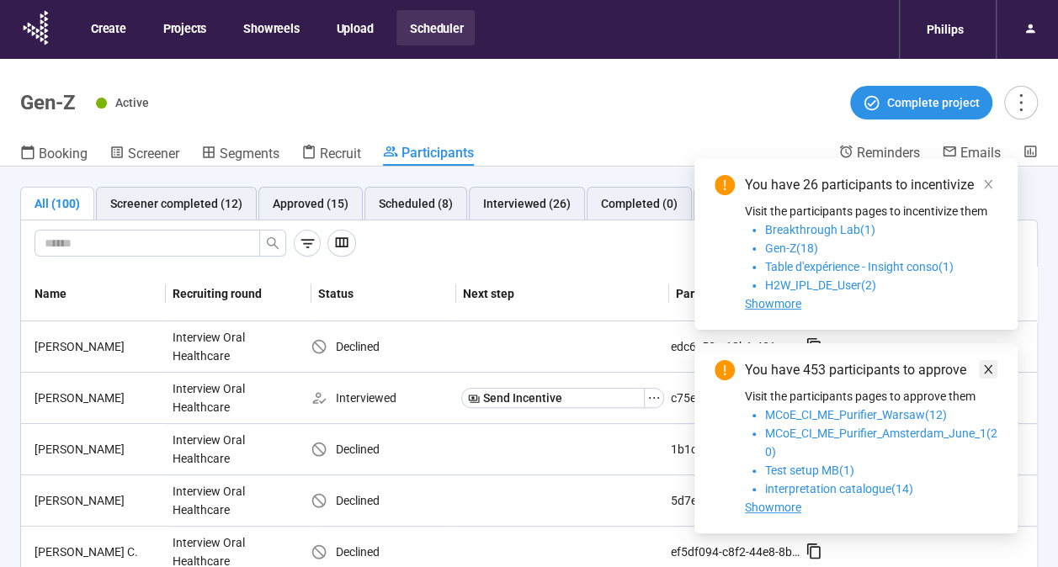
click at [990, 370] on icon "close" at bounding box center [989, 370] width 12 height 12
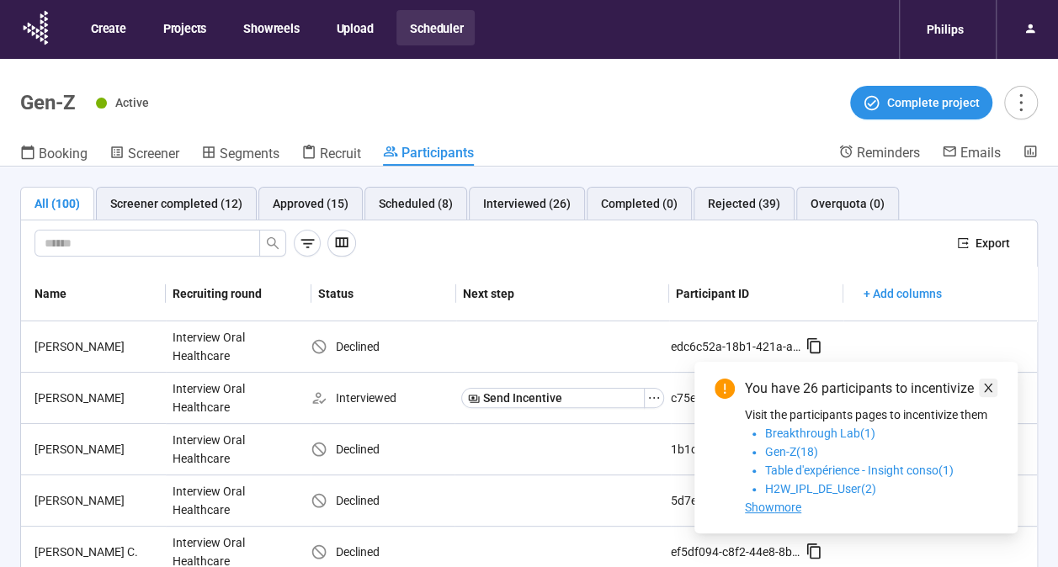
click at [990, 384] on icon "close" at bounding box center [989, 388] width 12 height 12
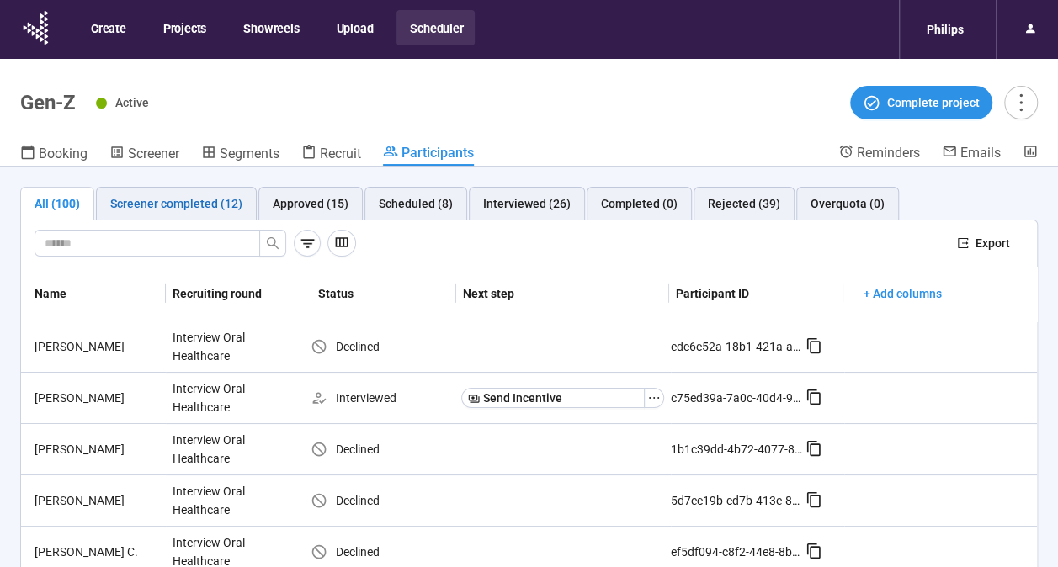
click at [210, 206] on div "Screener completed (12)" at bounding box center [176, 203] width 132 height 19
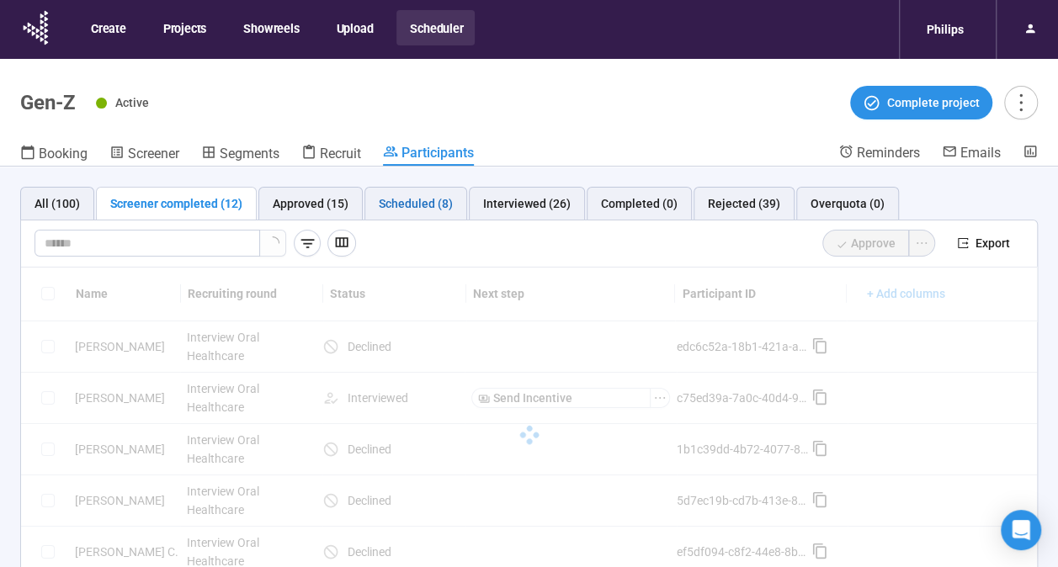
click at [390, 208] on div "Scheduled (8)" at bounding box center [416, 203] width 74 height 19
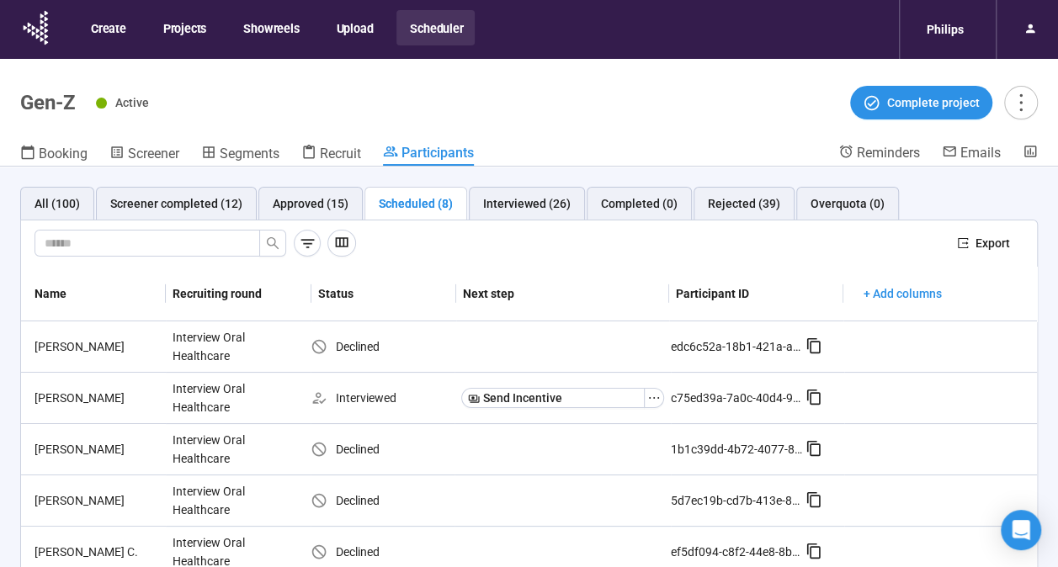
click at [418, 204] on div "Scheduled (8)" at bounding box center [416, 203] width 74 height 19
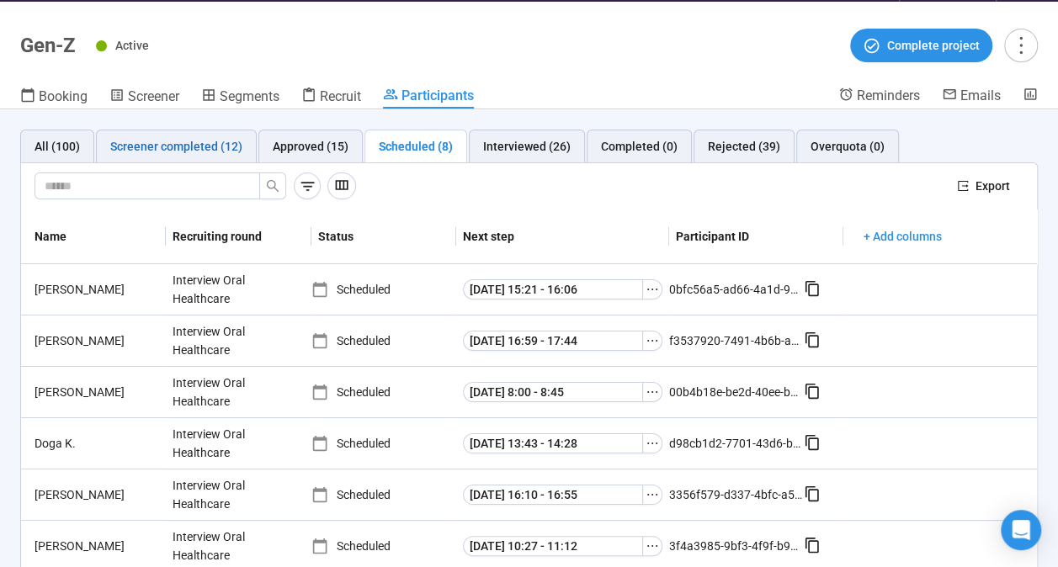
click at [219, 138] on div "Screener completed (12)" at bounding box center [176, 146] width 132 height 19
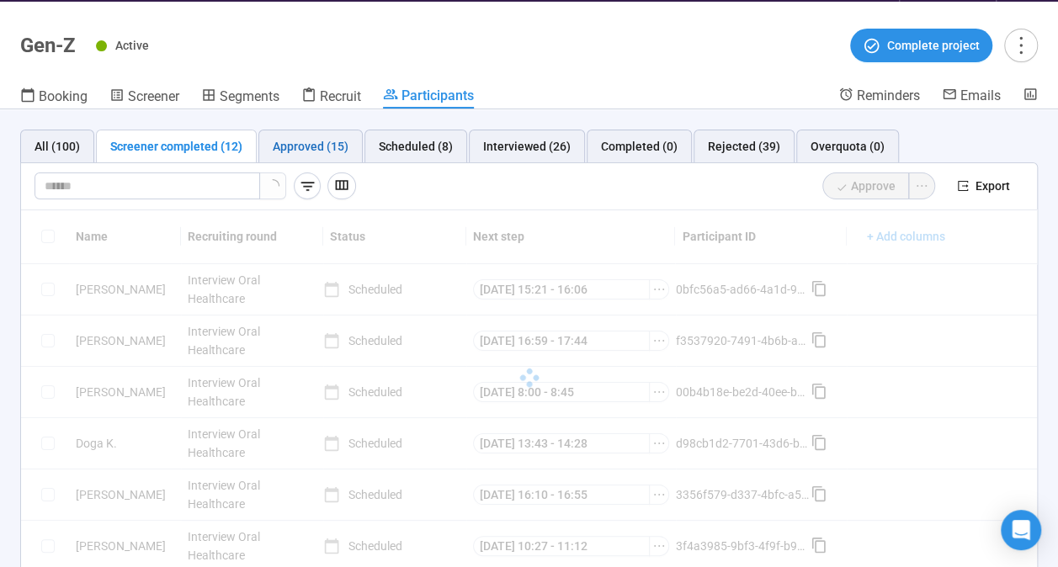
click at [328, 137] on div "Approved (15)" at bounding box center [311, 146] width 76 height 19
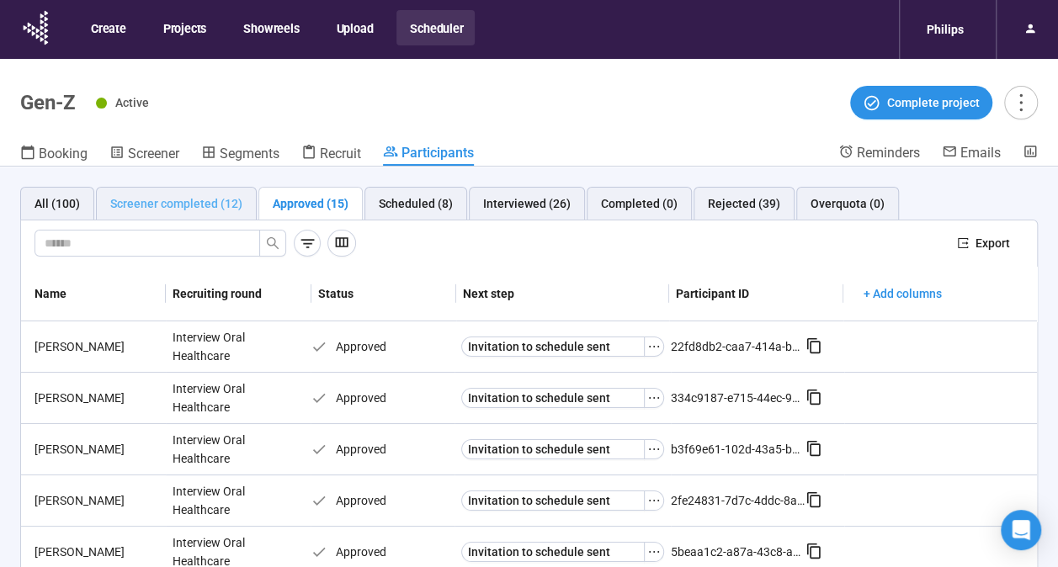
click at [179, 190] on div "Screener completed (12)" at bounding box center [176, 204] width 161 height 34
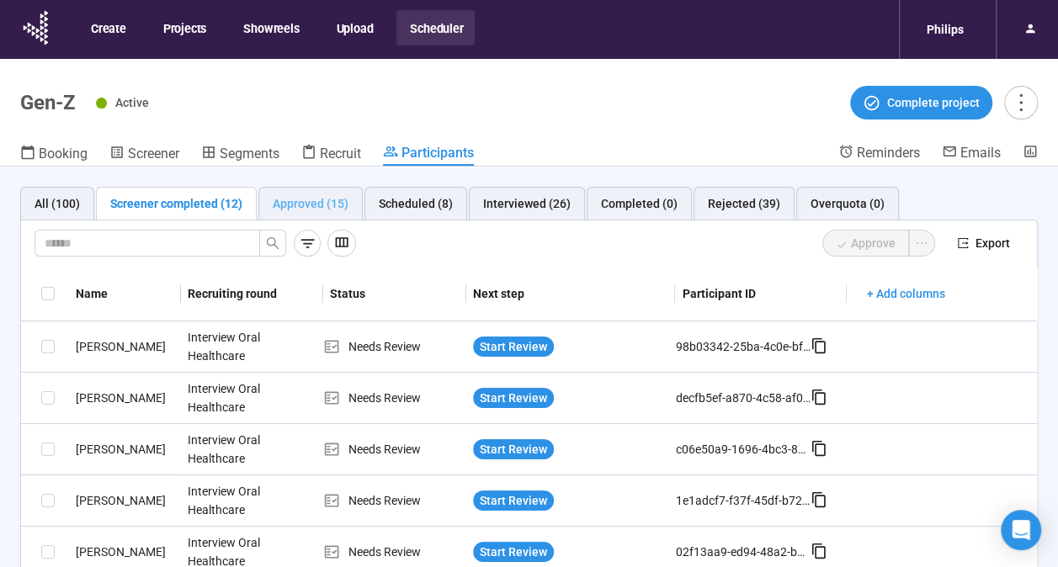
click at [310, 214] on div "Approved (15)" at bounding box center [310, 204] width 104 height 34
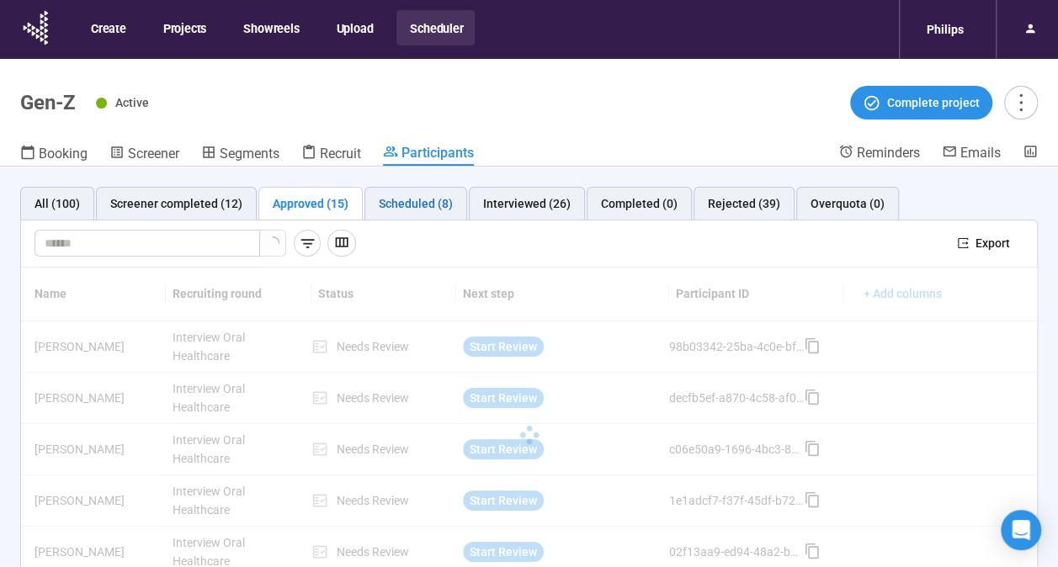
click at [443, 197] on div "Scheduled (8)" at bounding box center [416, 203] width 74 height 19
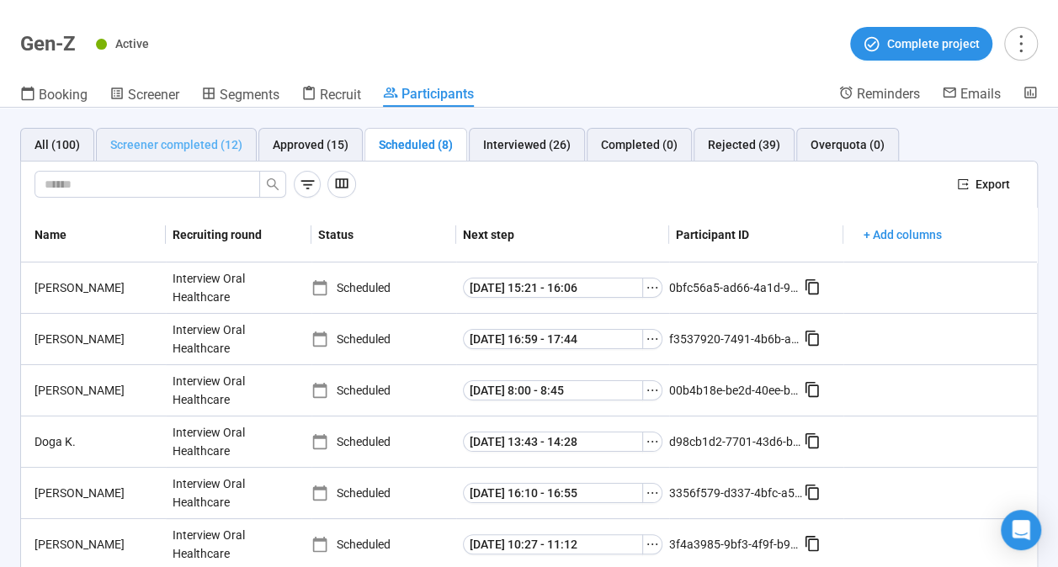
click at [210, 133] on div "Screener completed (12)" at bounding box center [176, 145] width 161 height 34
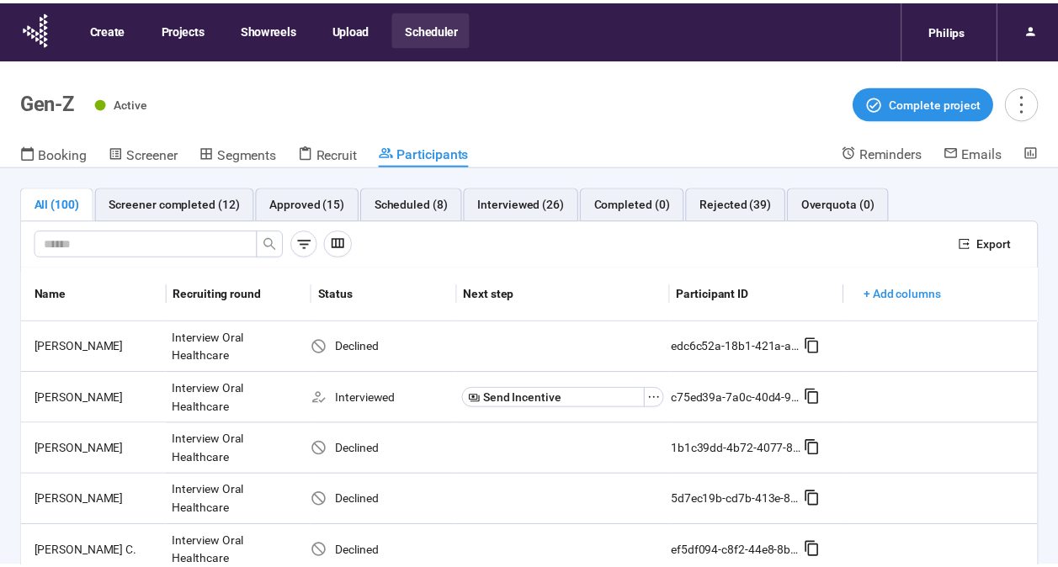
scroll to position [59, 0]
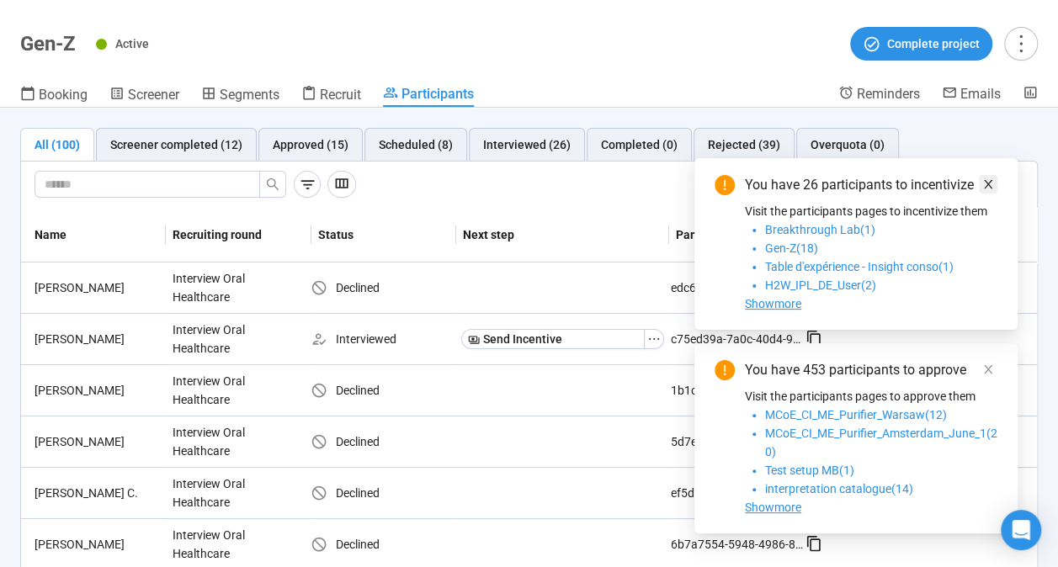
click at [985, 187] on icon "close" at bounding box center [988, 184] width 8 height 8
click at [987, 368] on icon "close" at bounding box center [988, 369] width 8 height 8
click at [401, 136] on div "Scheduled (8)" at bounding box center [416, 145] width 74 height 19
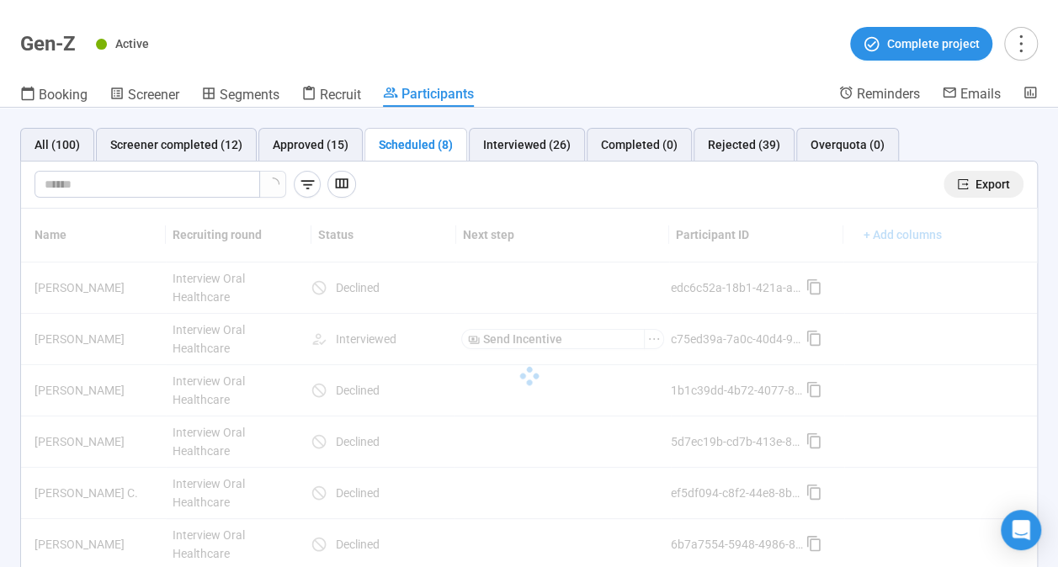
click at [988, 178] on span "Export" at bounding box center [993, 184] width 35 height 19
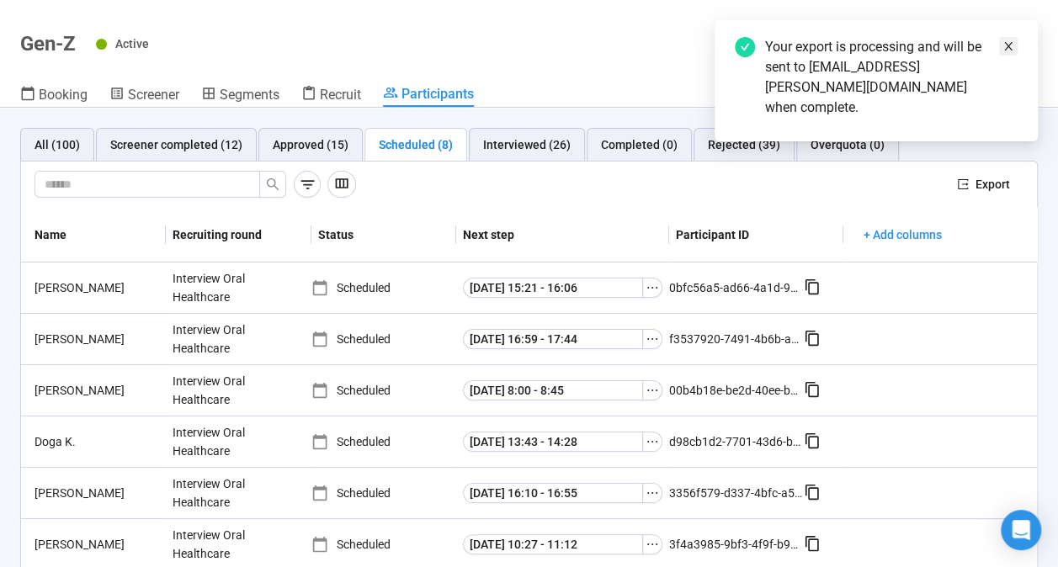
click at [1005, 45] on icon "close" at bounding box center [1009, 46] width 12 height 12
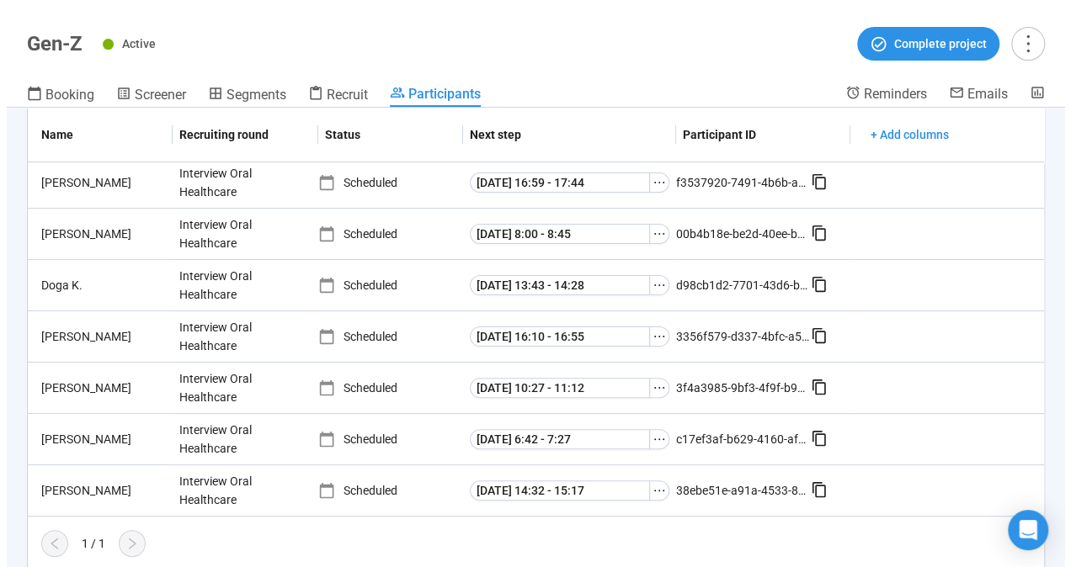
scroll to position [0, 0]
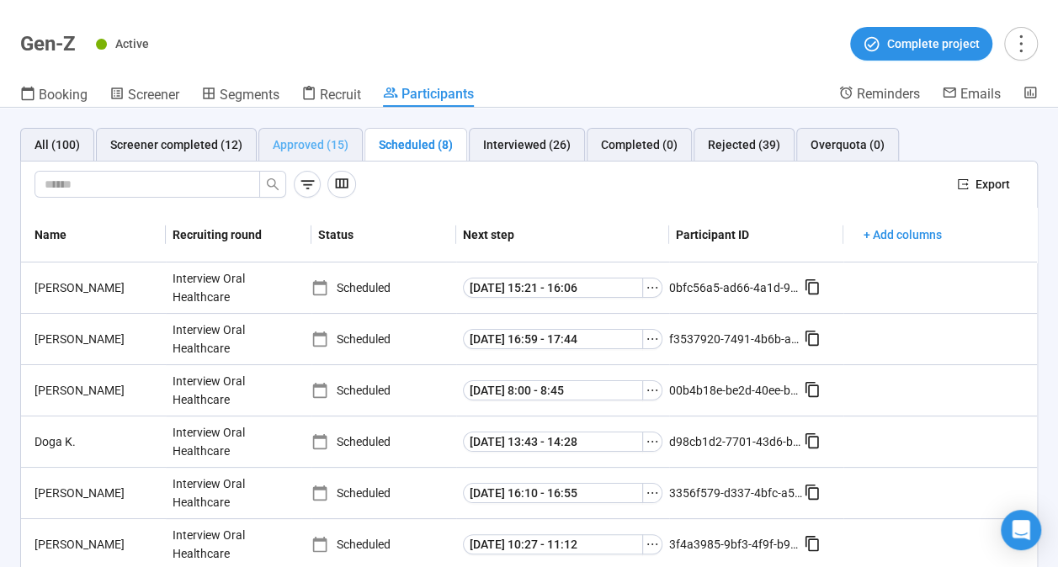
click at [280, 130] on div "Approved (15)" at bounding box center [310, 145] width 104 height 34
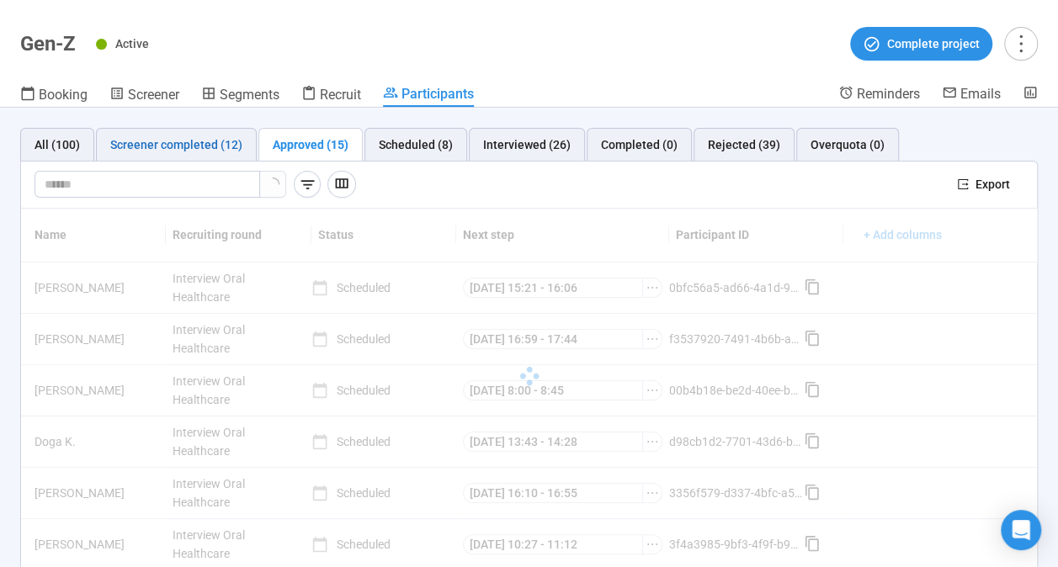
click at [164, 143] on div "Screener completed (12)" at bounding box center [176, 145] width 132 height 19
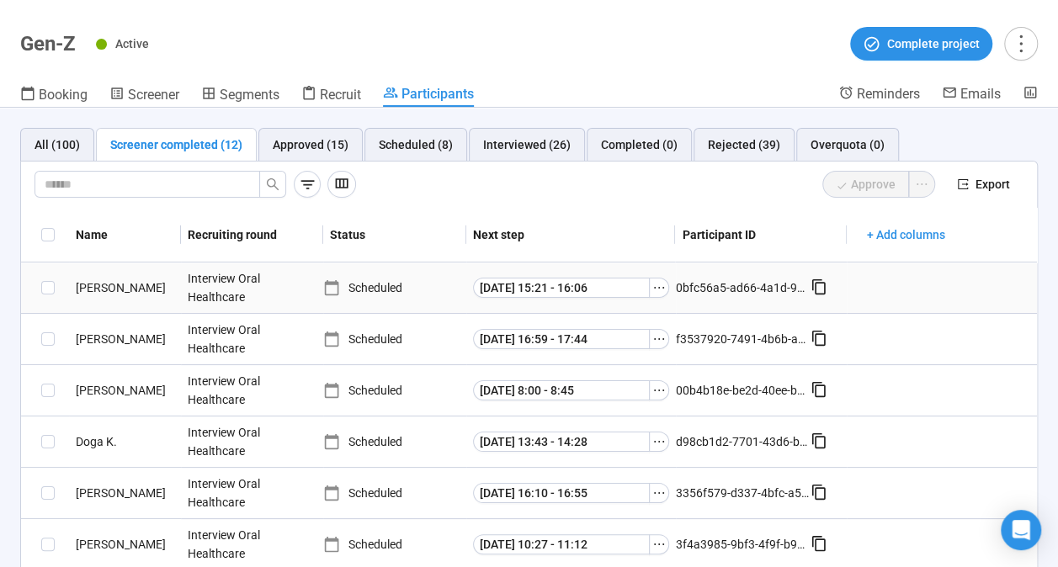
click at [88, 285] on div "[PERSON_NAME]" at bounding box center [125, 288] width 112 height 19
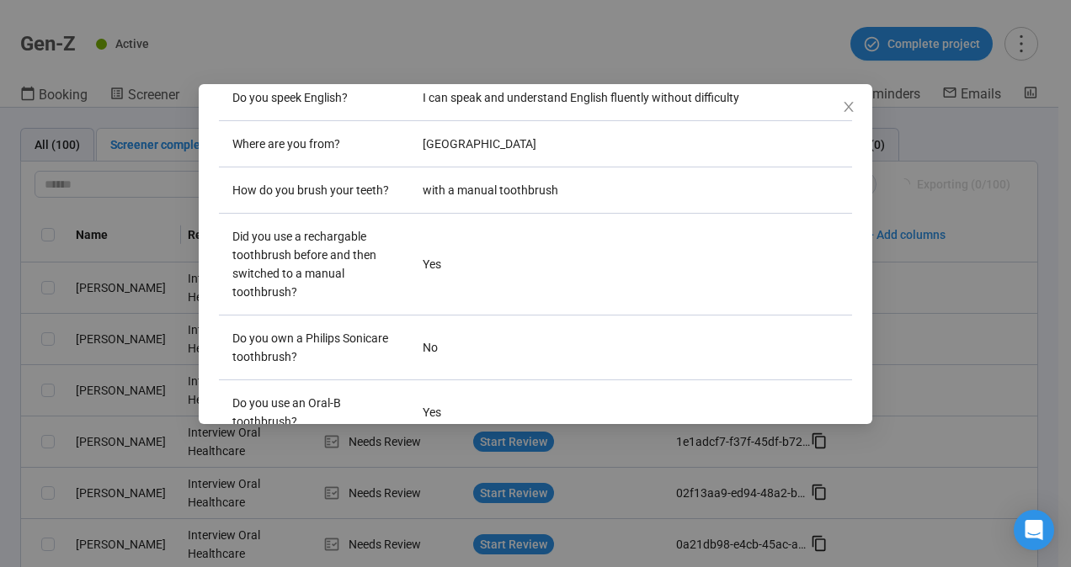
scroll to position [495, 0]
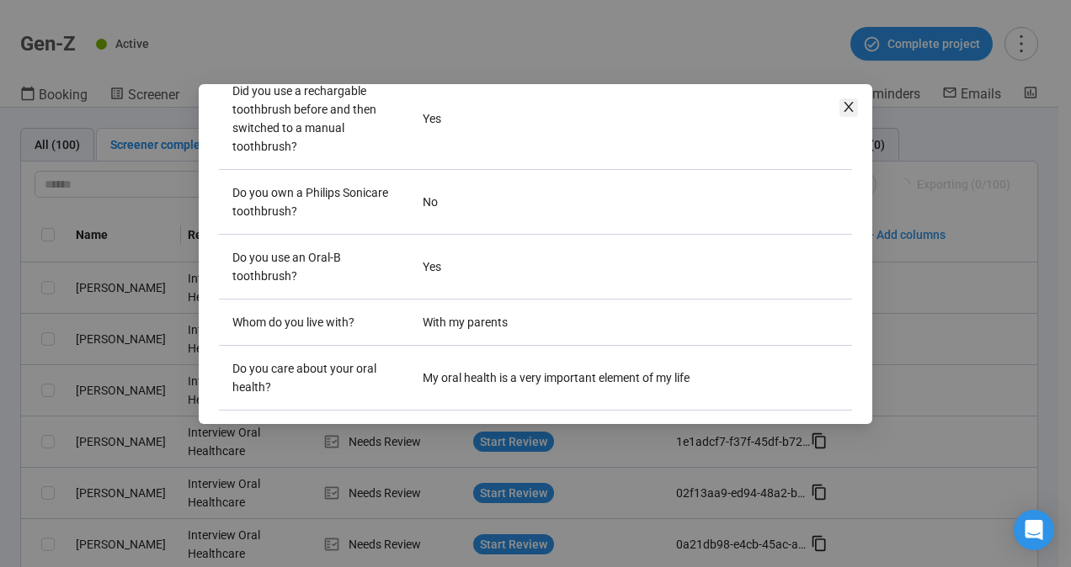
click at [844, 103] on icon "close" at bounding box center [848, 107] width 9 height 10
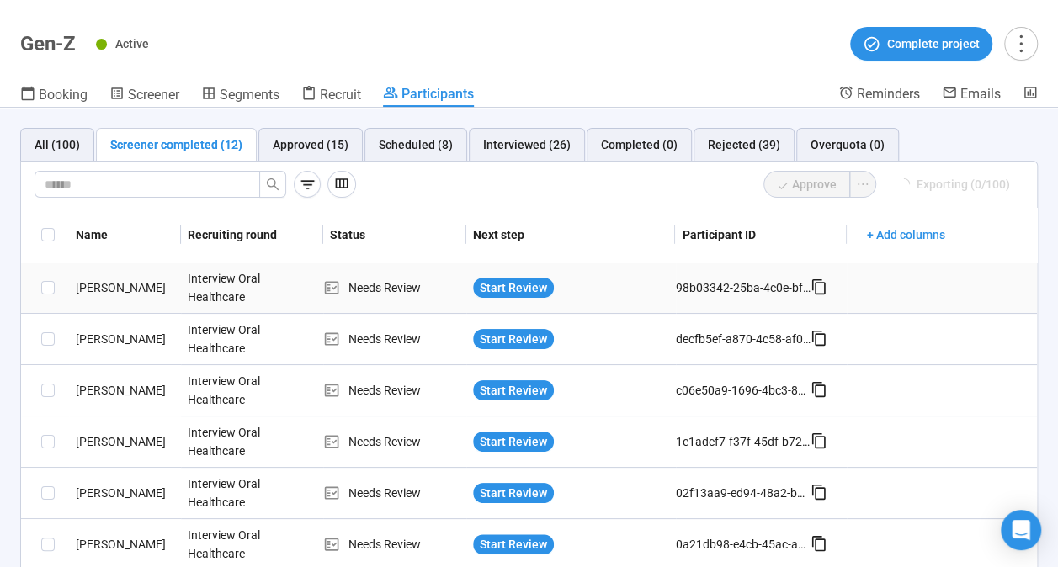
click at [488, 269] on td "Start Review" at bounding box center [571, 288] width 210 height 51
click at [487, 281] on span "Start Review" at bounding box center [513, 288] width 67 height 19
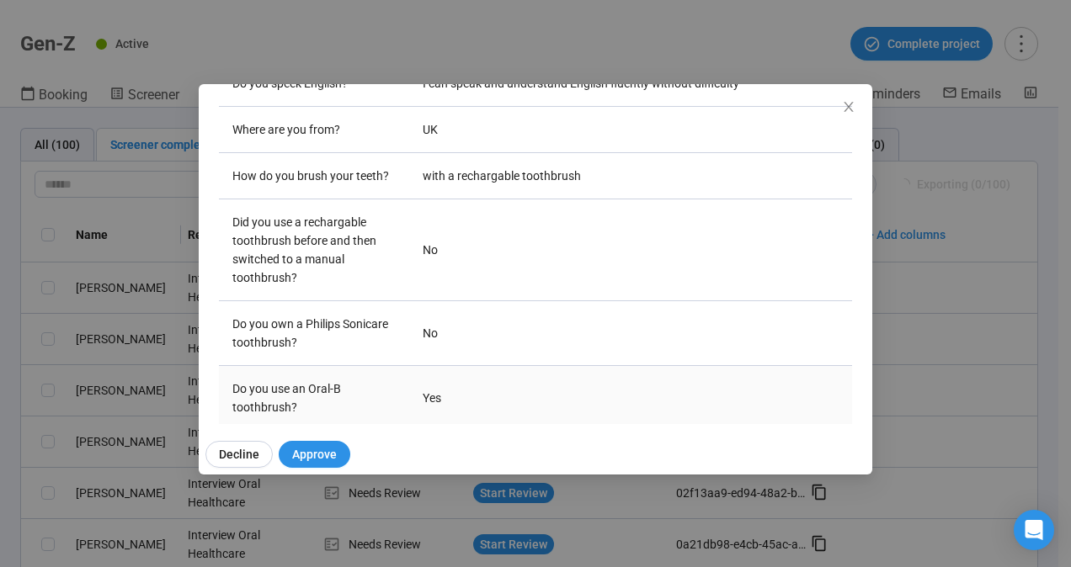
scroll to position [380, 0]
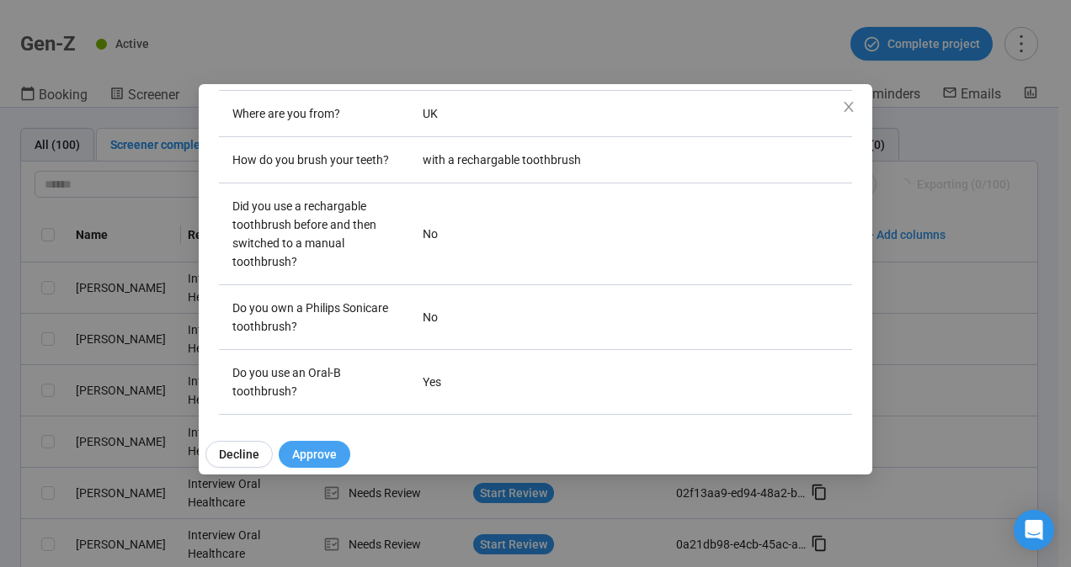
click at [312, 443] on button "Approve" at bounding box center [315, 454] width 72 height 27
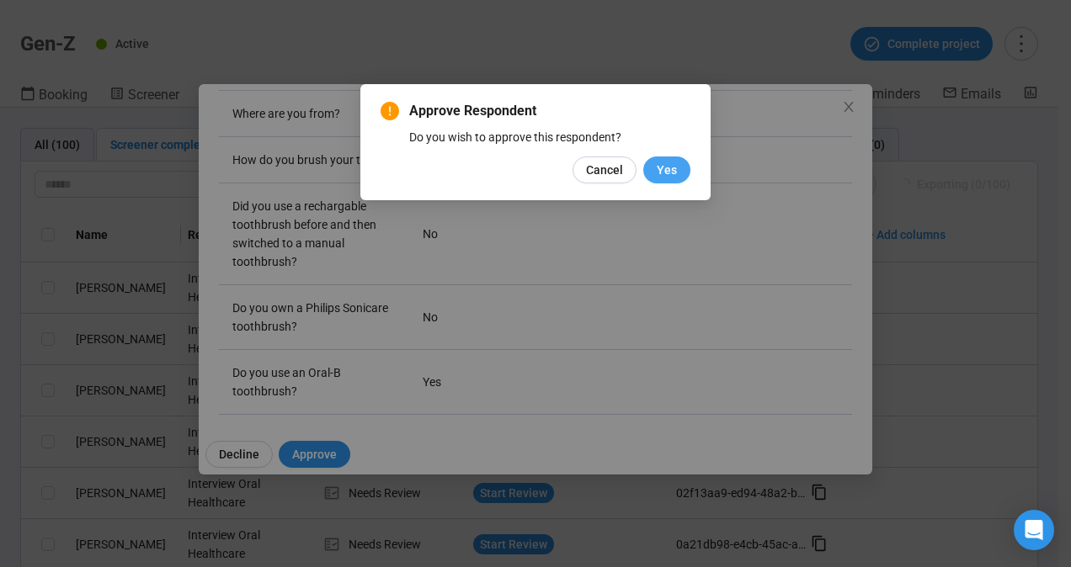
click at [671, 166] on span "Yes" at bounding box center [667, 170] width 20 height 19
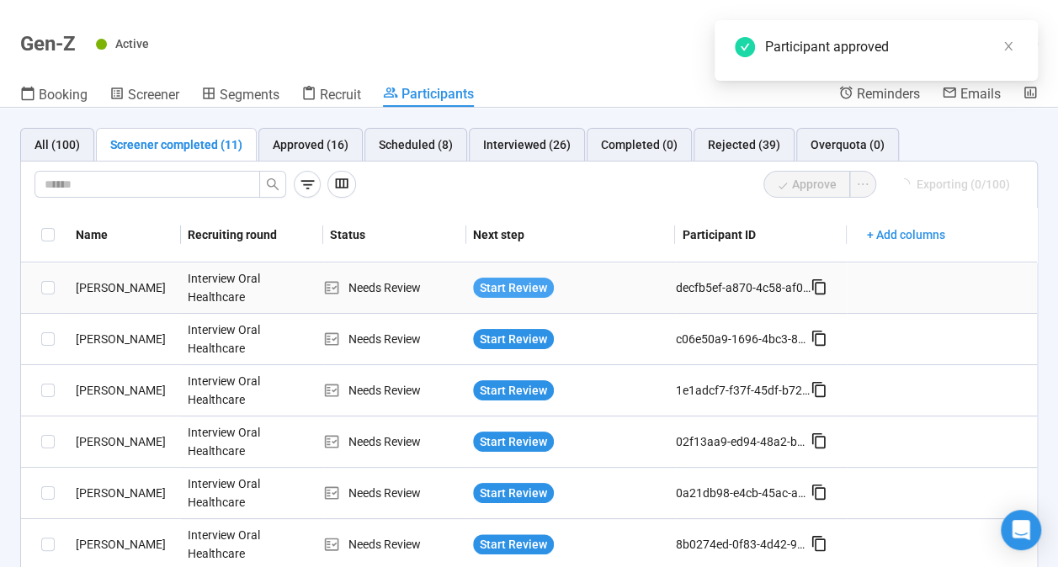
click at [542, 286] on button "Start Review" at bounding box center [513, 288] width 81 height 20
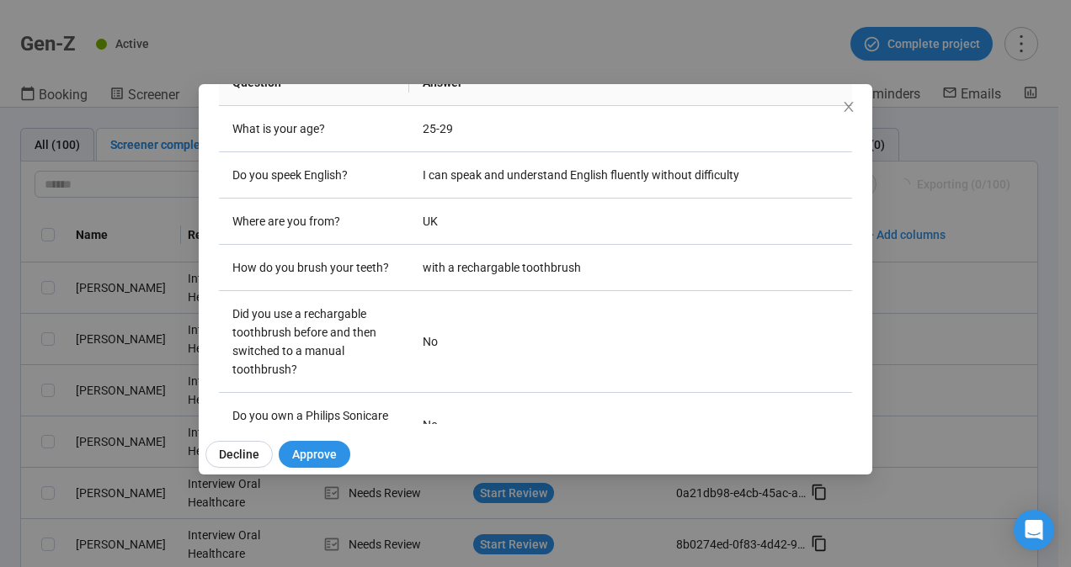
scroll to position [273, 0]
click at [259, 450] on button "Decline" at bounding box center [238, 454] width 67 height 27
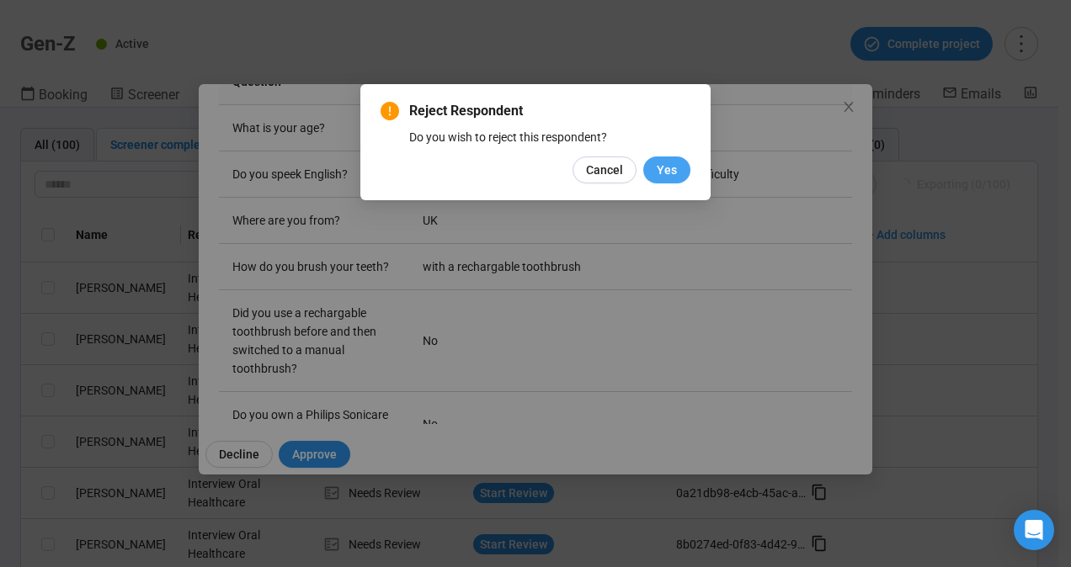
click at [663, 183] on button "Yes" at bounding box center [666, 170] width 47 height 27
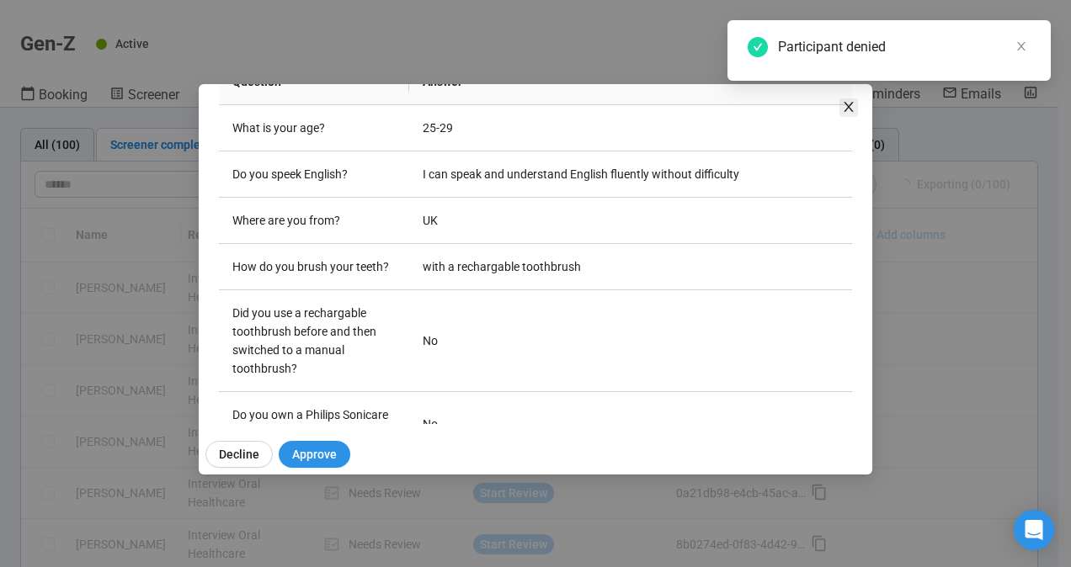
click at [853, 109] on icon "close" at bounding box center [848, 106] width 13 height 13
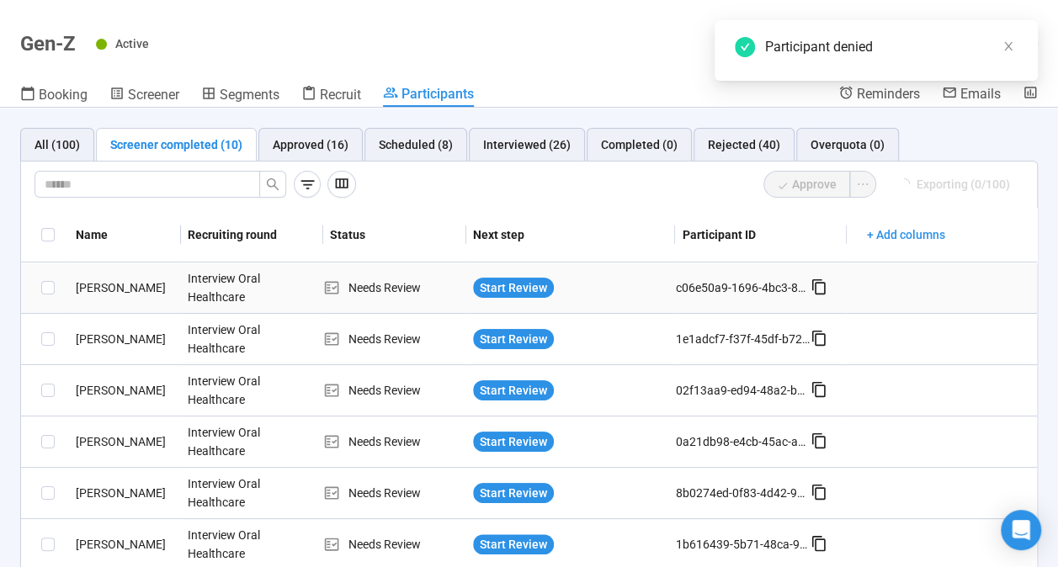
click at [503, 297] on div "Start Review" at bounding box center [571, 288] width 210 height 34
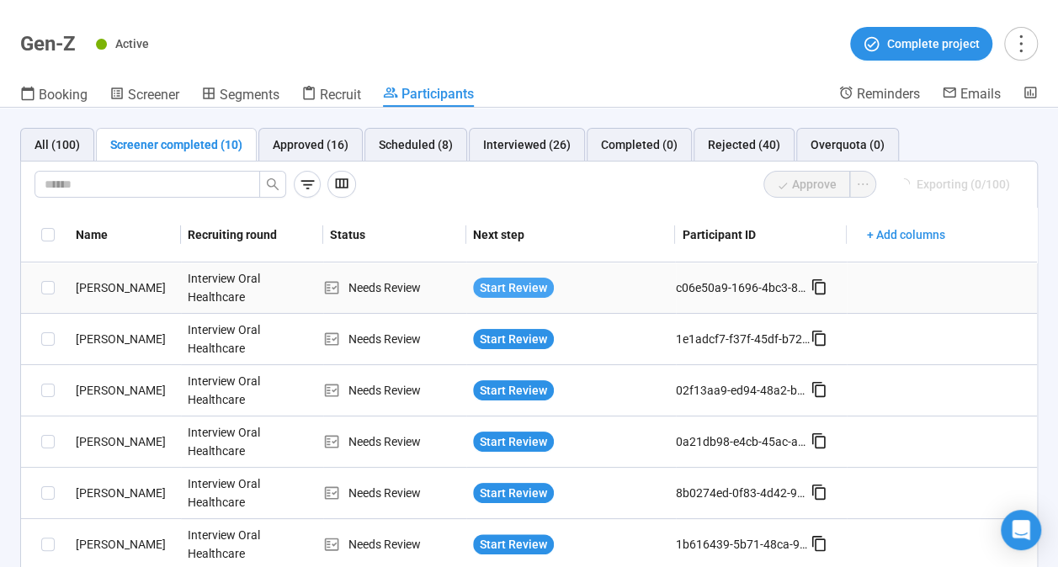
click at [503, 286] on span "Start Review" at bounding box center [513, 288] width 67 height 19
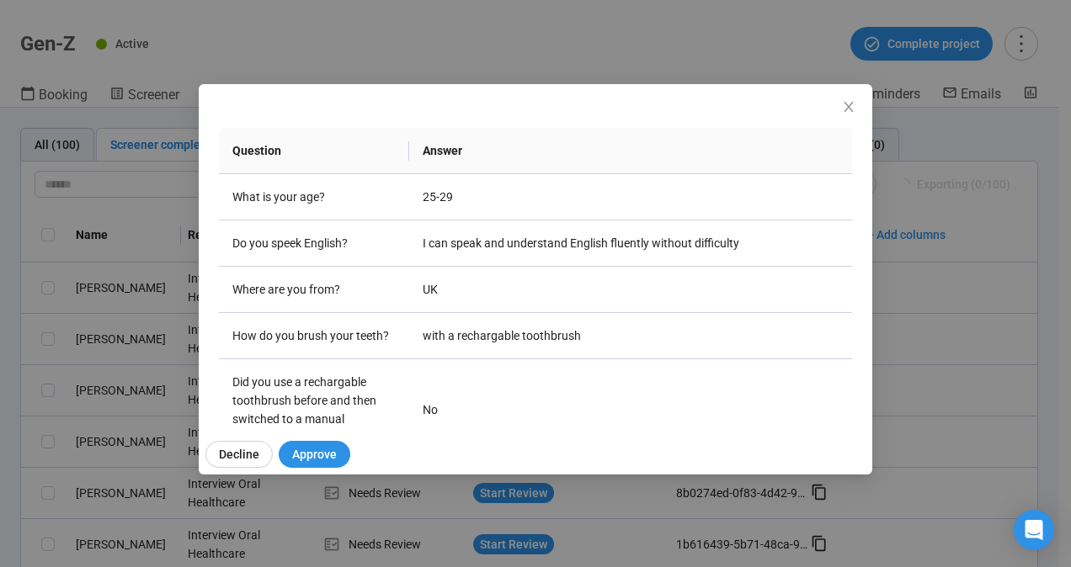
scroll to position [209, 0]
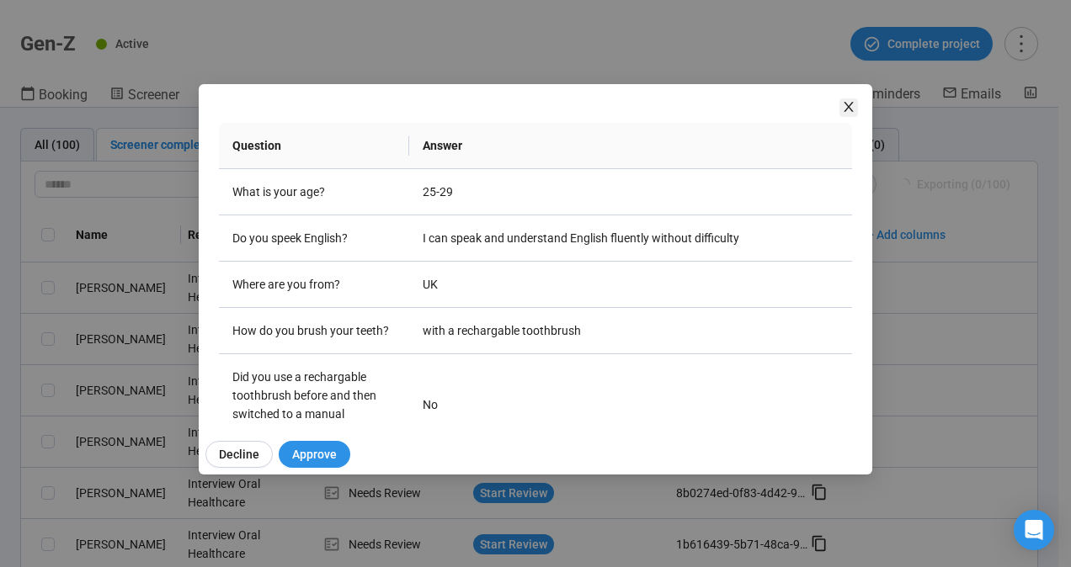
click at [844, 104] on icon "close" at bounding box center [848, 106] width 13 height 13
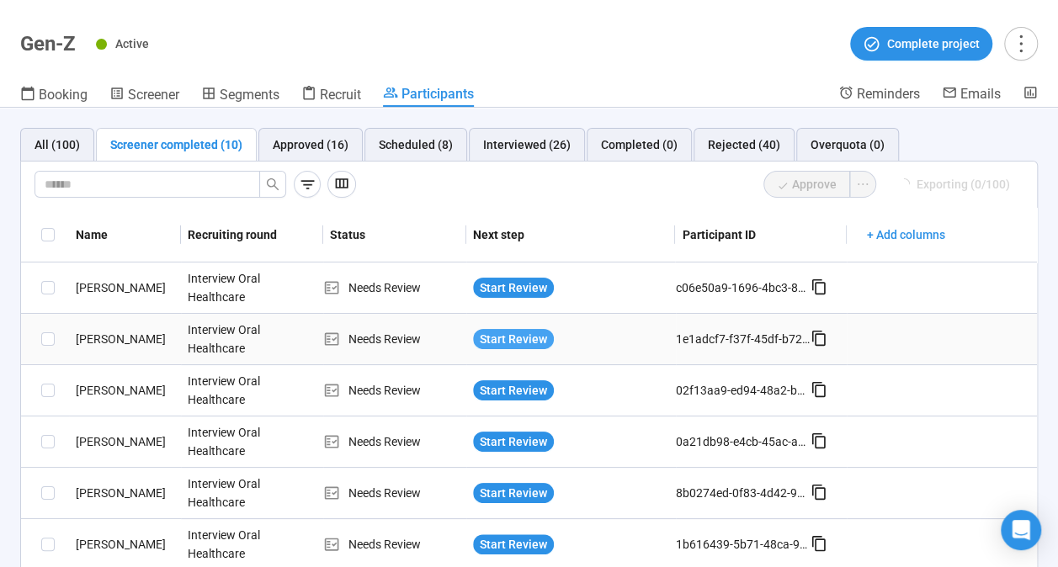
click at [521, 338] on span "Start Review" at bounding box center [513, 339] width 67 height 19
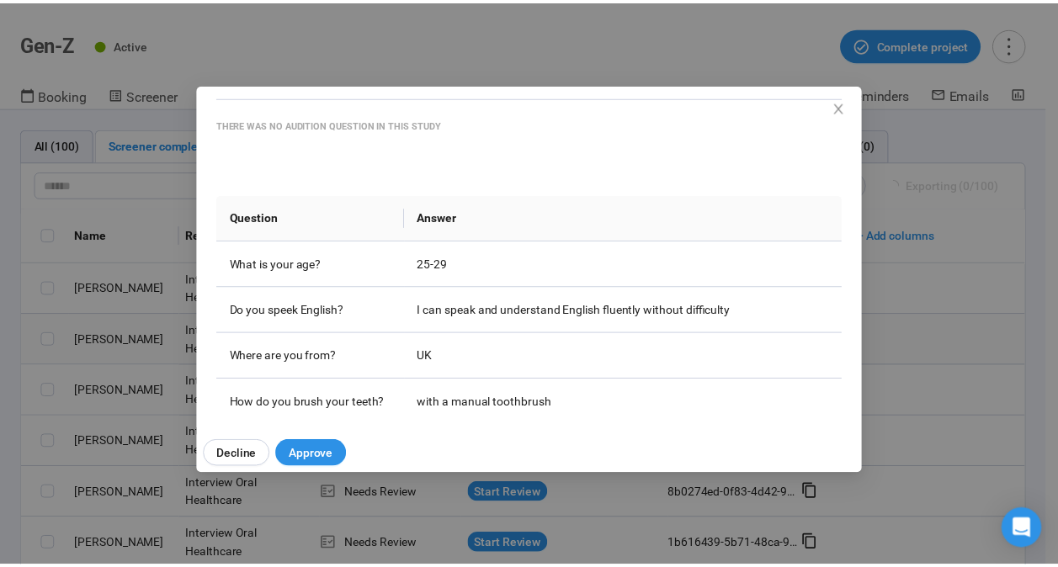
scroll to position [184, 0]
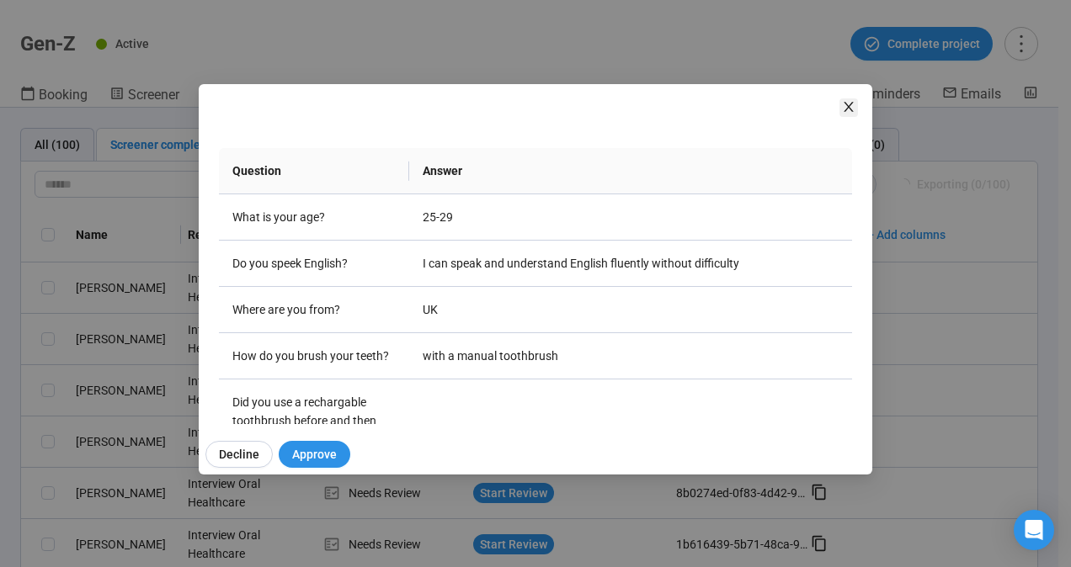
click at [843, 109] on icon "close" at bounding box center [848, 106] width 13 height 13
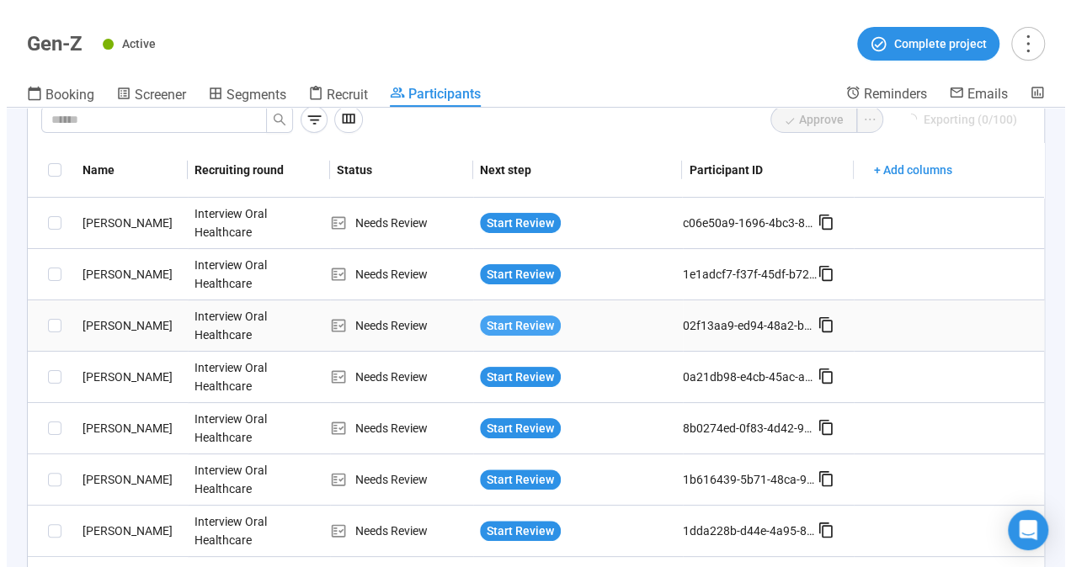
scroll to position [66, 0]
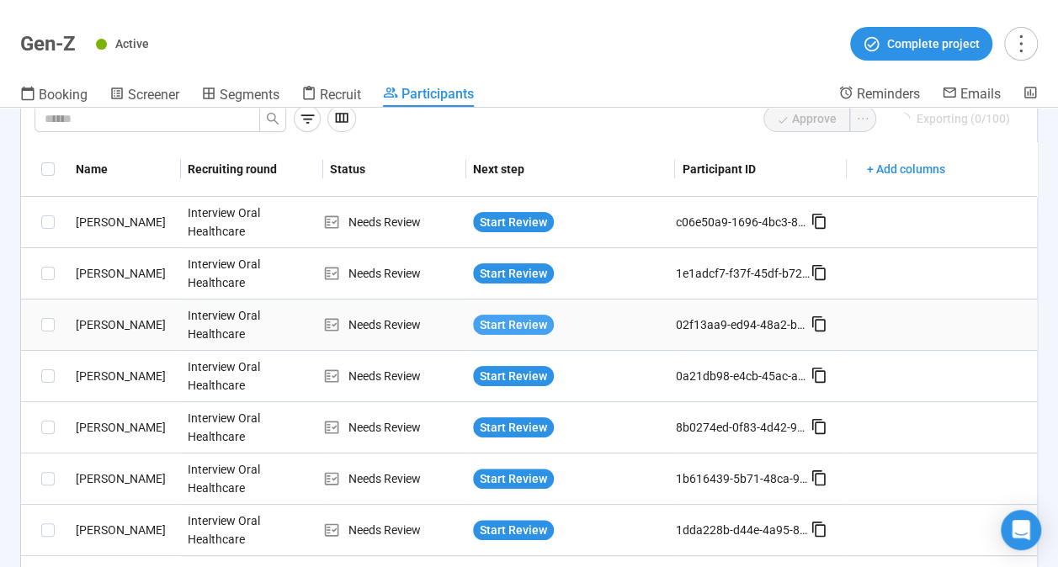
click at [492, 325] on span "Start Review" at bounding box center [513, 325] width 67 height 19
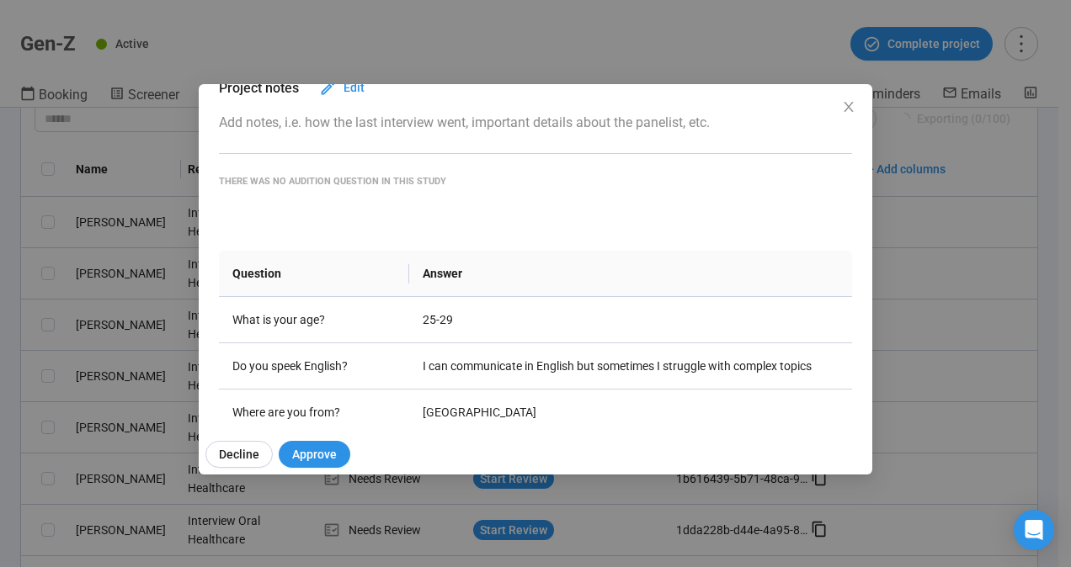
scroll to position [86, 0]
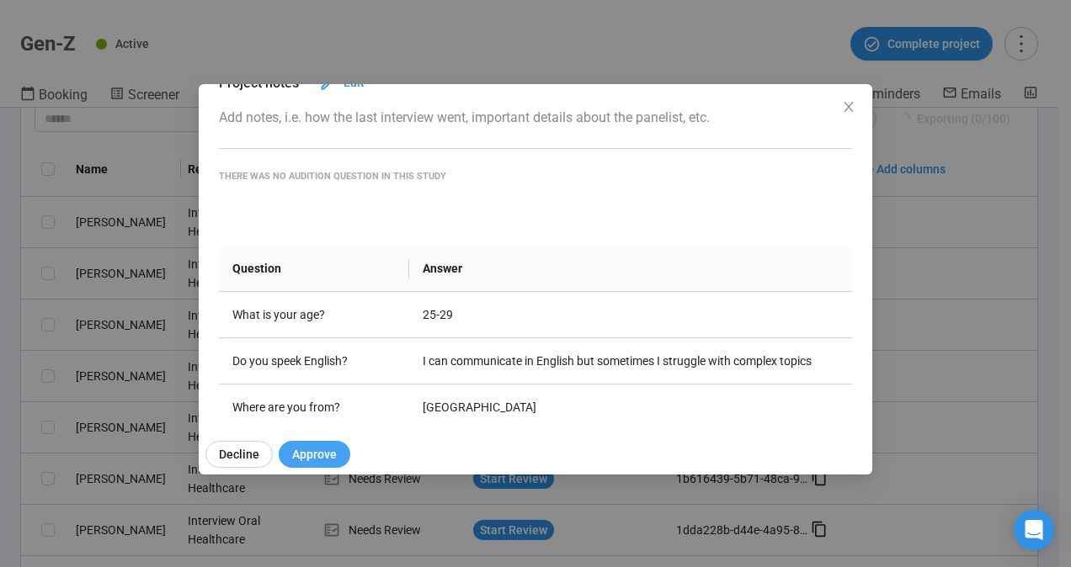
click at [322, 446] on span "Approve" at bounding box center [314, 454] width 45 height 19
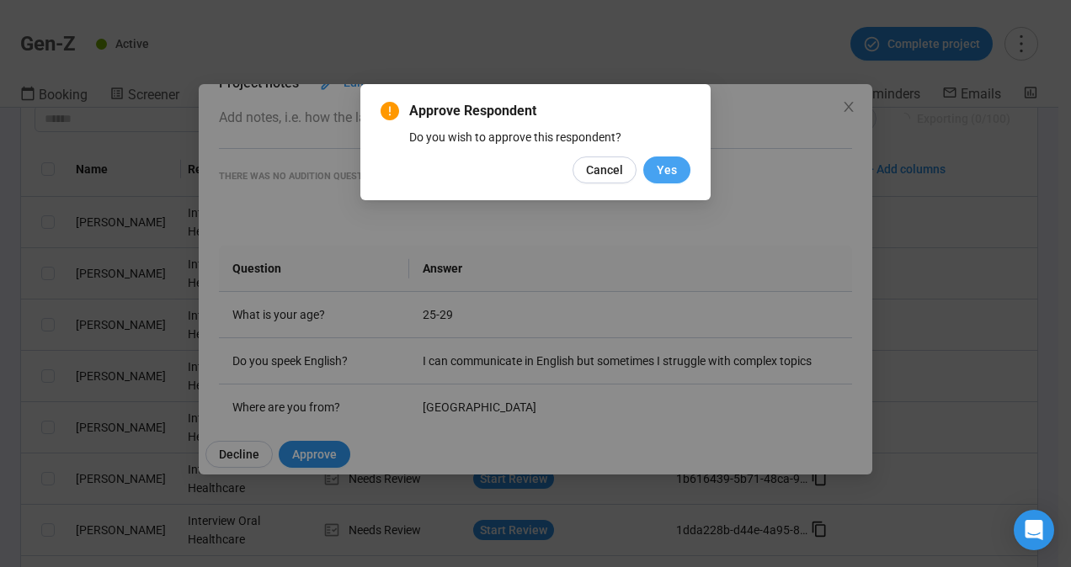
click at [647, 172] on button "Yes" at bounding box center [666, 170] width 47 height 27
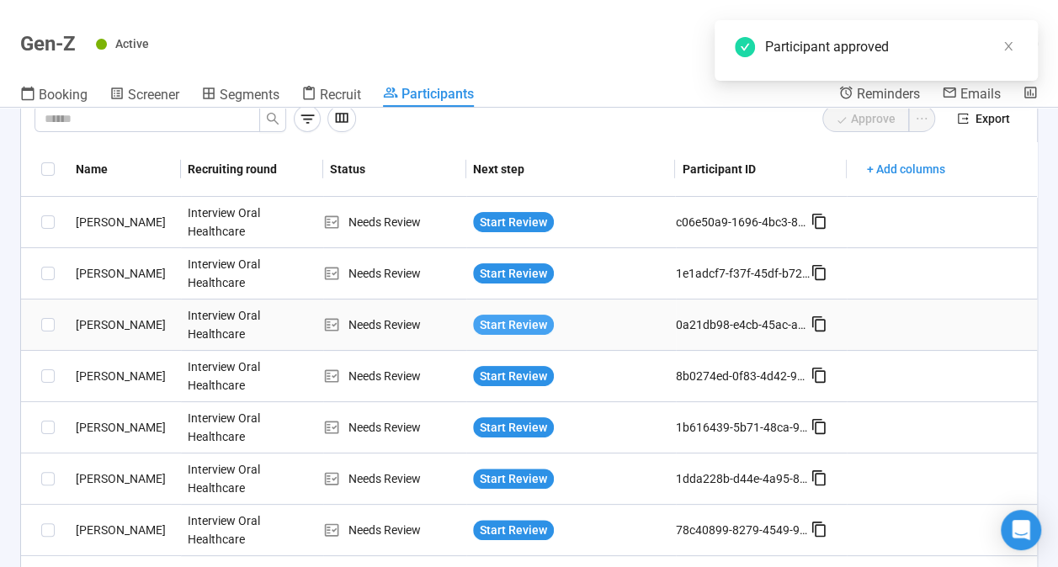
click at [507, 324] on span "Start Review" at bounding box center [513, 325] width 67 height 19
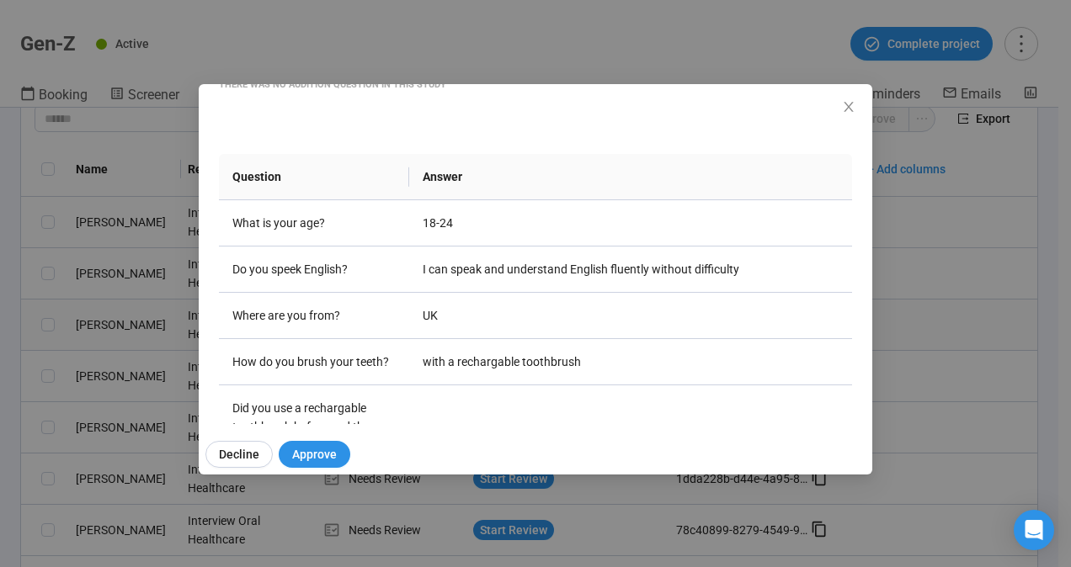
scroll to position [178, 0]
click at [844, 110] on icon "close" at bounding box center [848, 106] width 13 height 13
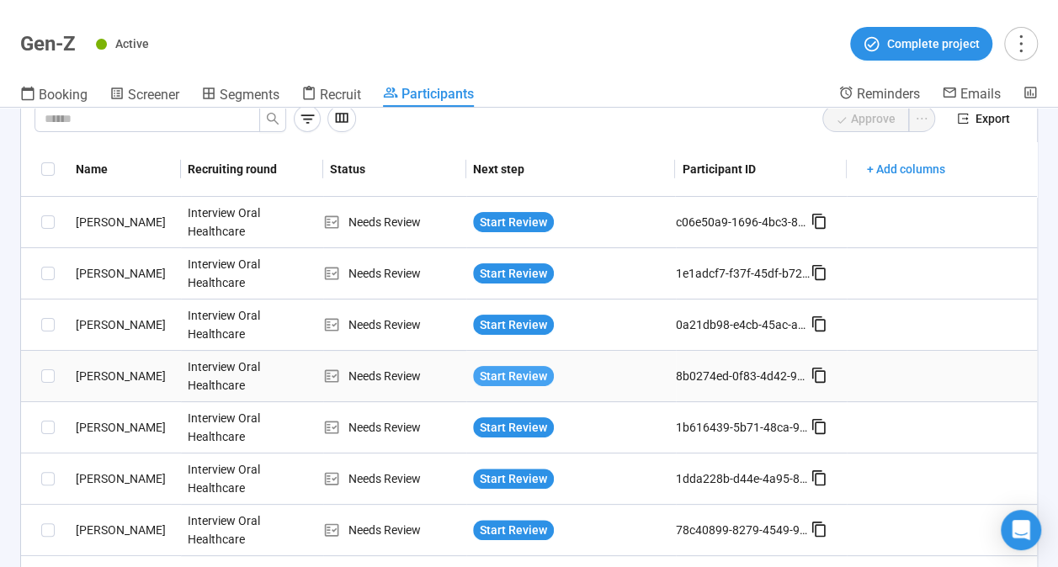
click at [500, 372] on span "Start Review" at bounding box center [513, 376] width 67 height 19
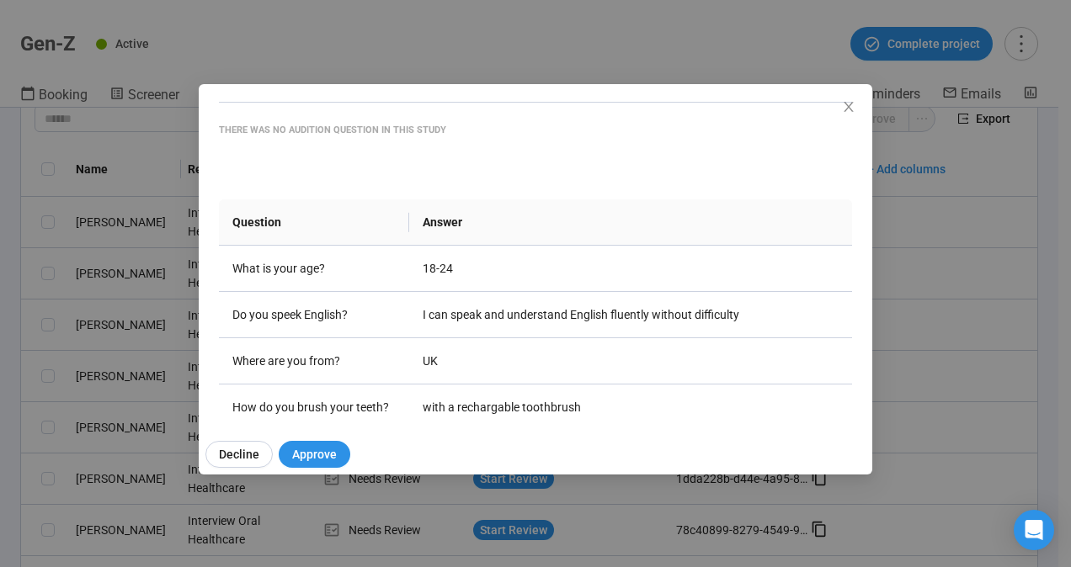
scroll to position [161, 0]
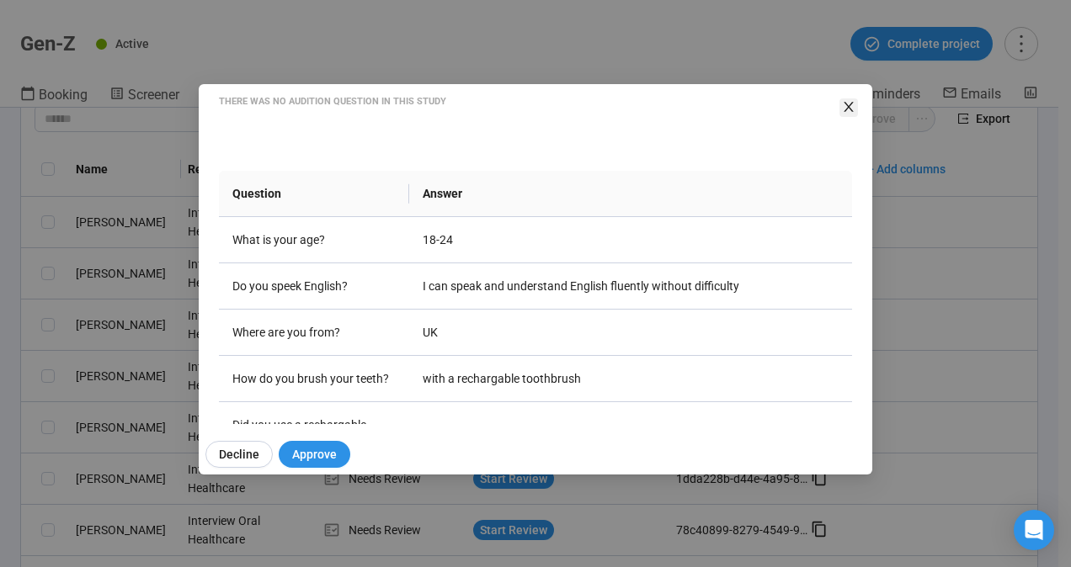
click at [847, 109] on icon "close" at bounding box center [848, 106] width 13 height 13
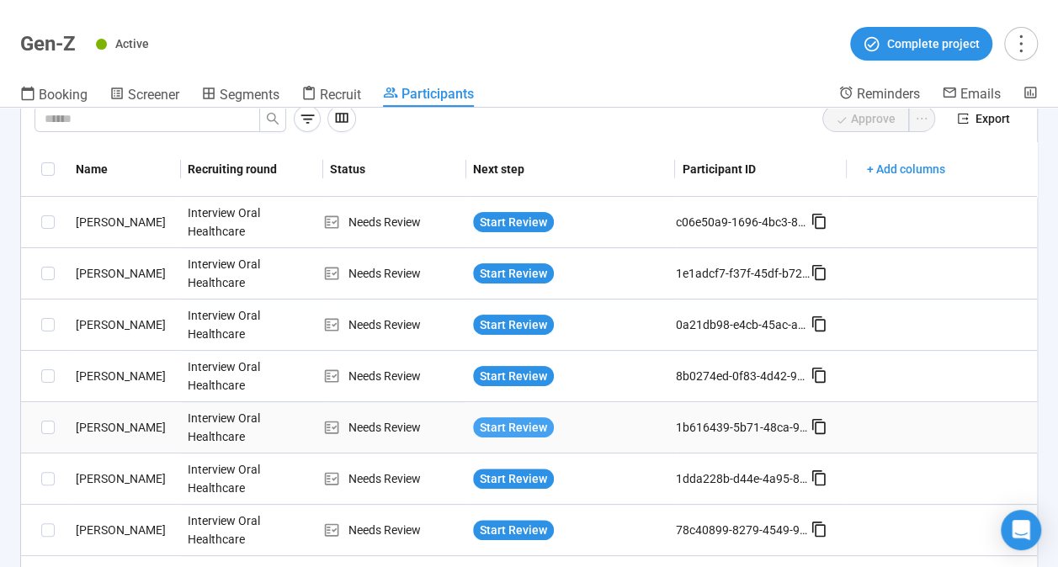
click at [498, 433] on span "Start Review" at bounding box center [513, 427] width 67 height 19
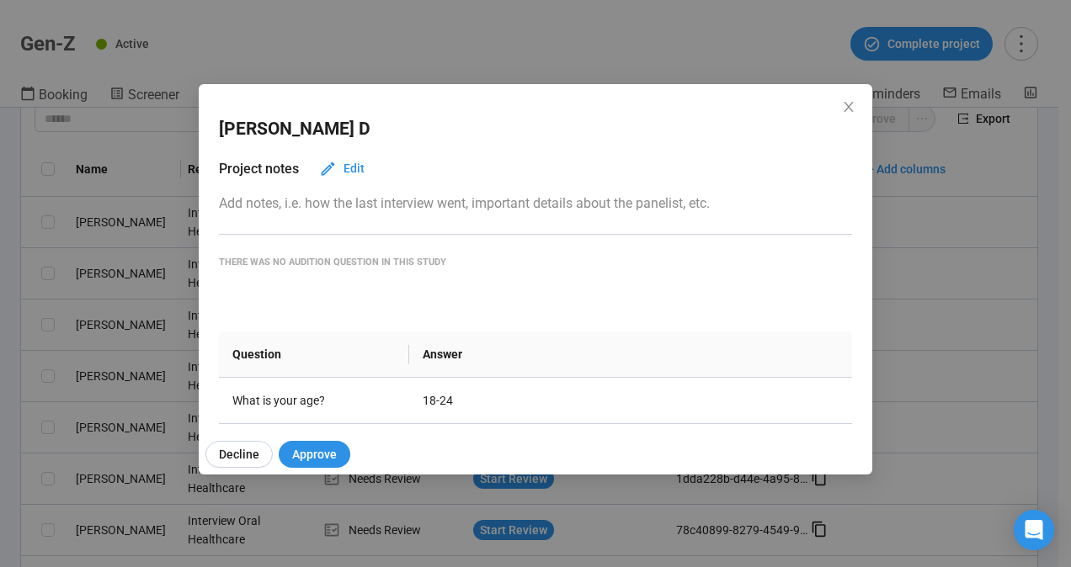
scroll to position [127, 0]
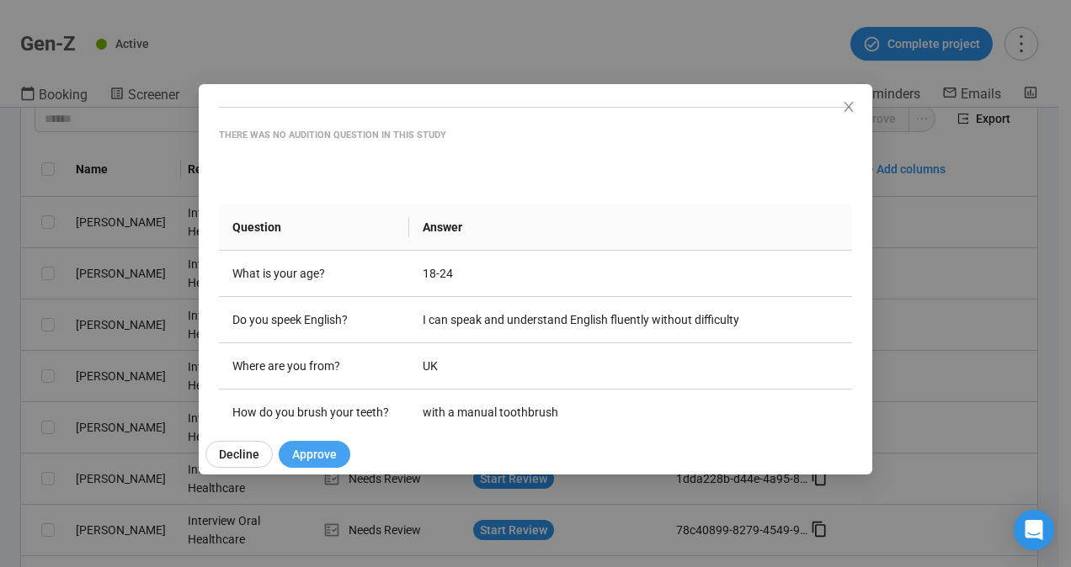
click at [309, 453] on span "Approve" at bounding box center [314, 454] width 45 height 19
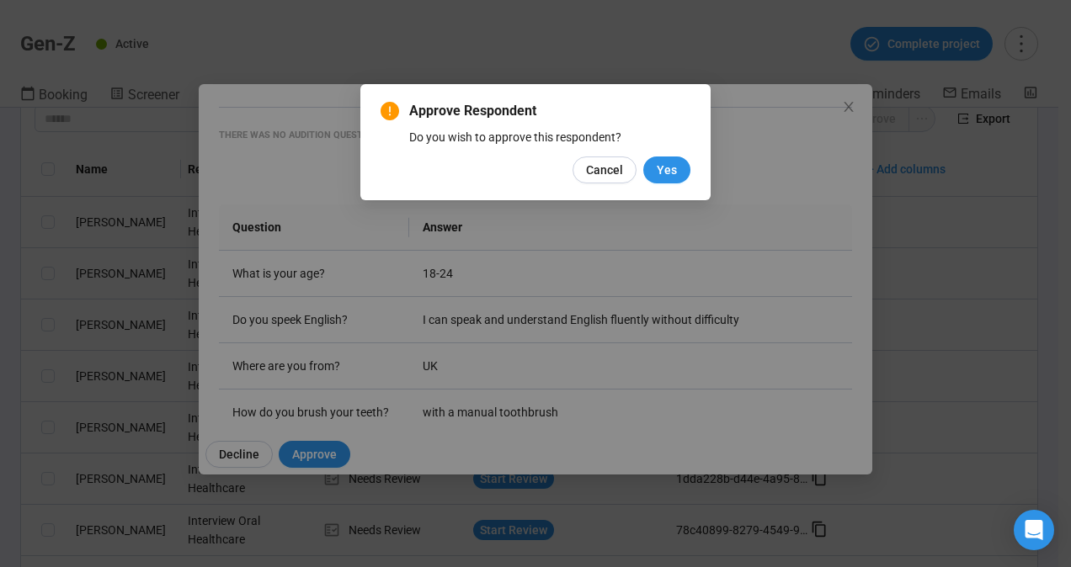
click at [652, 182] on div "Cancel Yes" at bounding box center [536, 170] width 310 height 27
click at [653, 173] on button "Yes" at bounding box center [666, 170] width 47 height 27
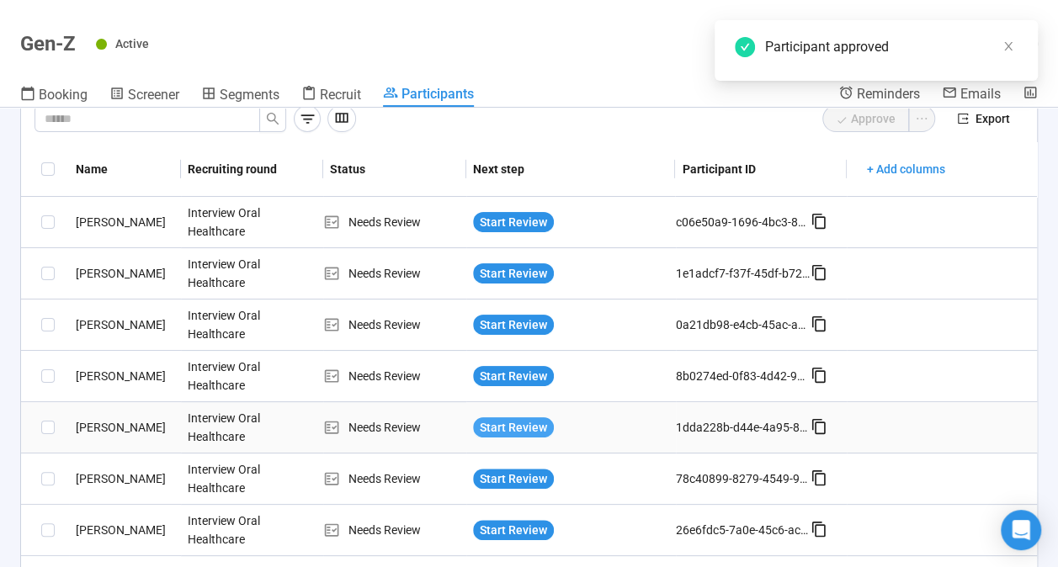
click at [507, 424] on span "Start Review" at bounding box center [513, 427] width 67 height 19
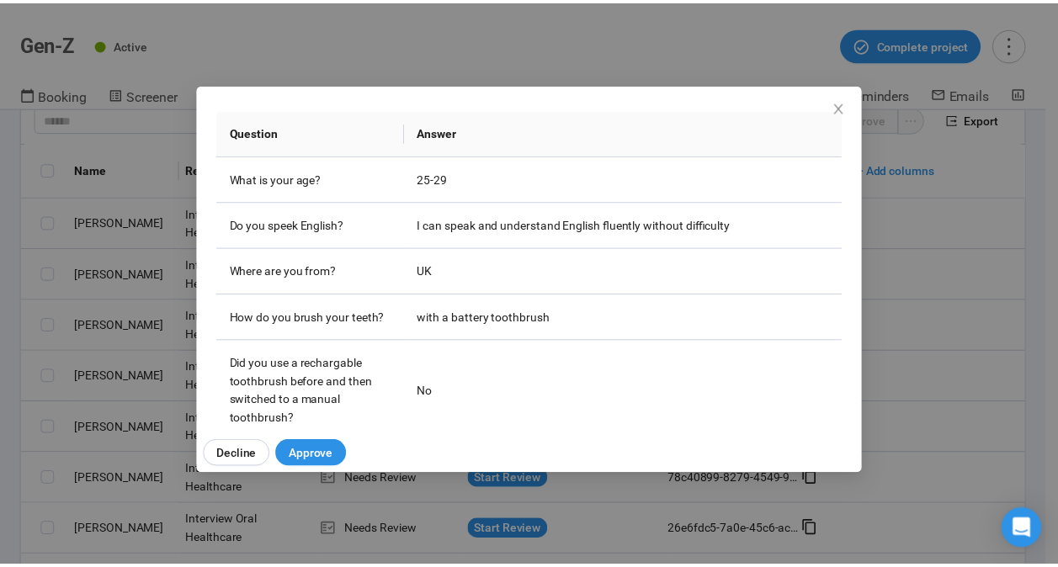
scroll to position [223, 0]
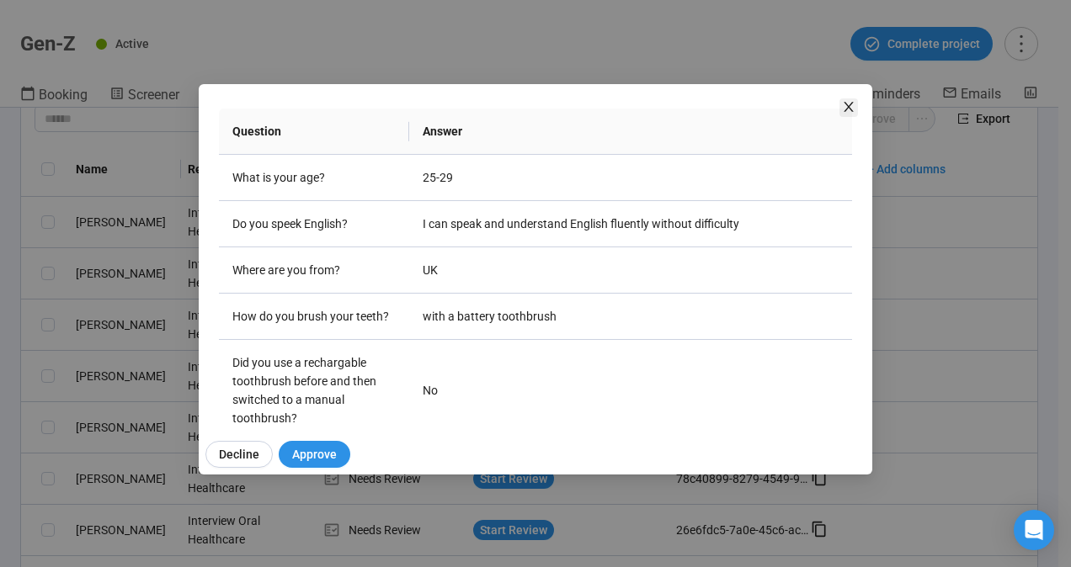
click at [850, 108] on icon "close" at bounding box center [848, 106] width 13 height 13
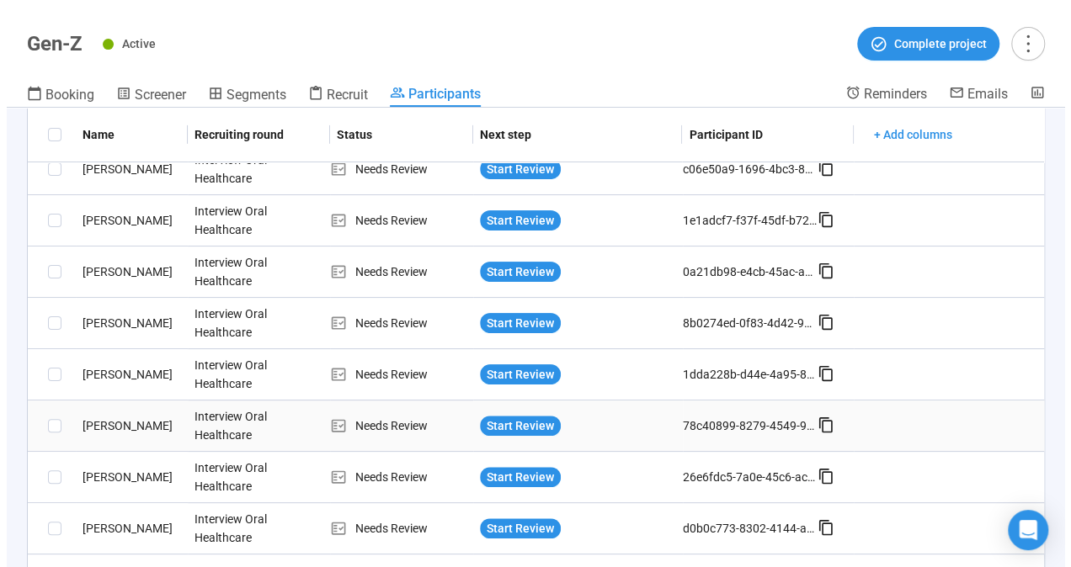
scroll to position [140, 0]
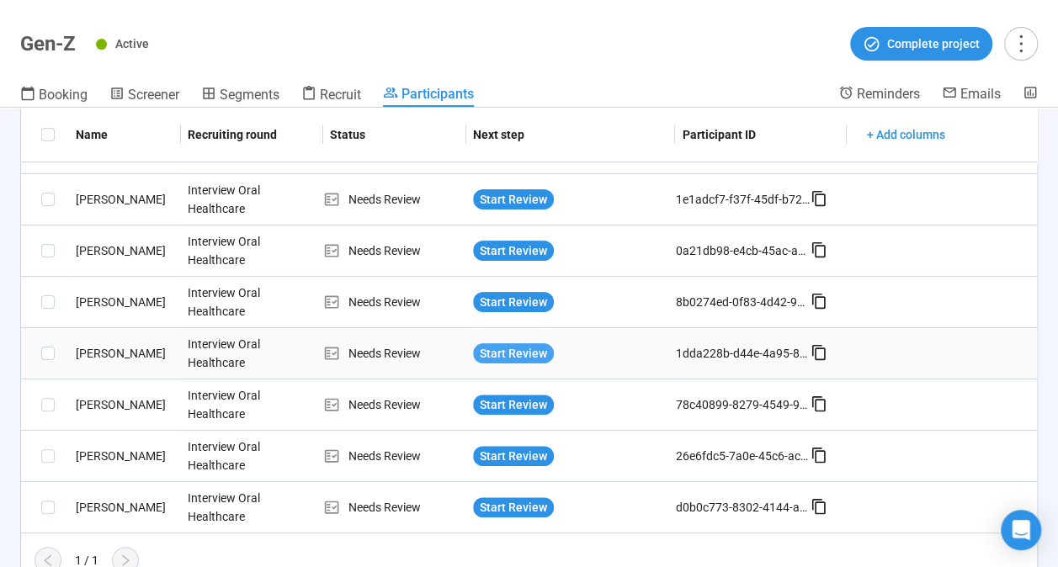
click at [502, 345] on span "Start Review" at bounding box center [513, 353] width 67 height 19
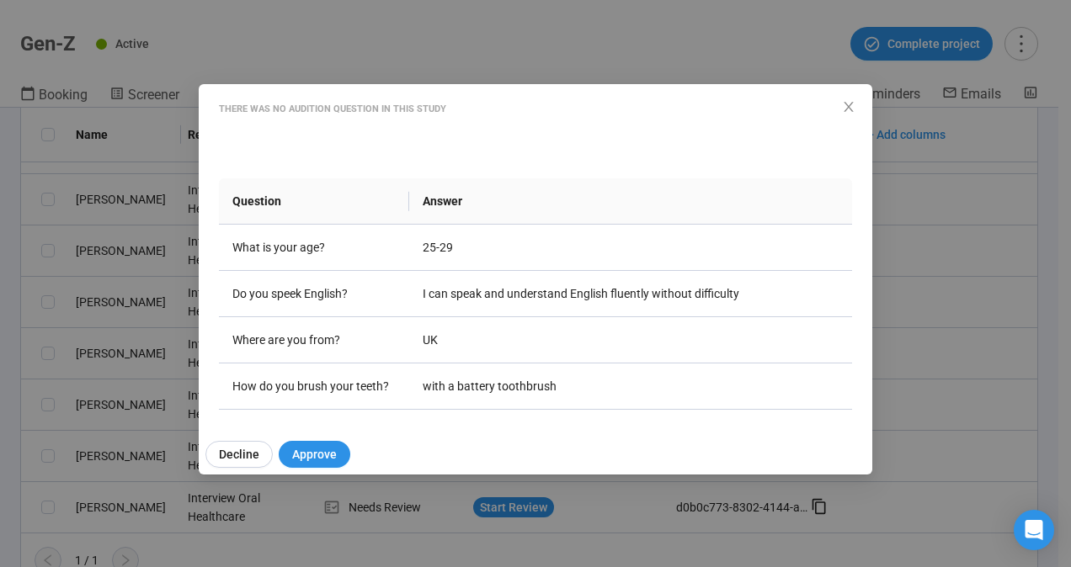
scroll to position [164, 0]
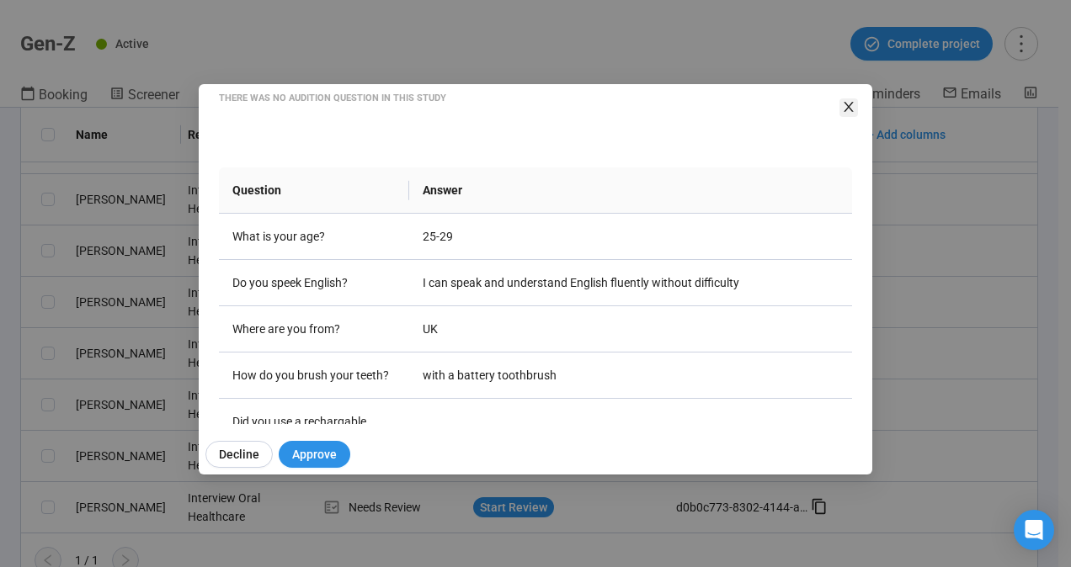
click at [854, 101] on icon "close" at bounding box center [848, 106] width 13 height 13
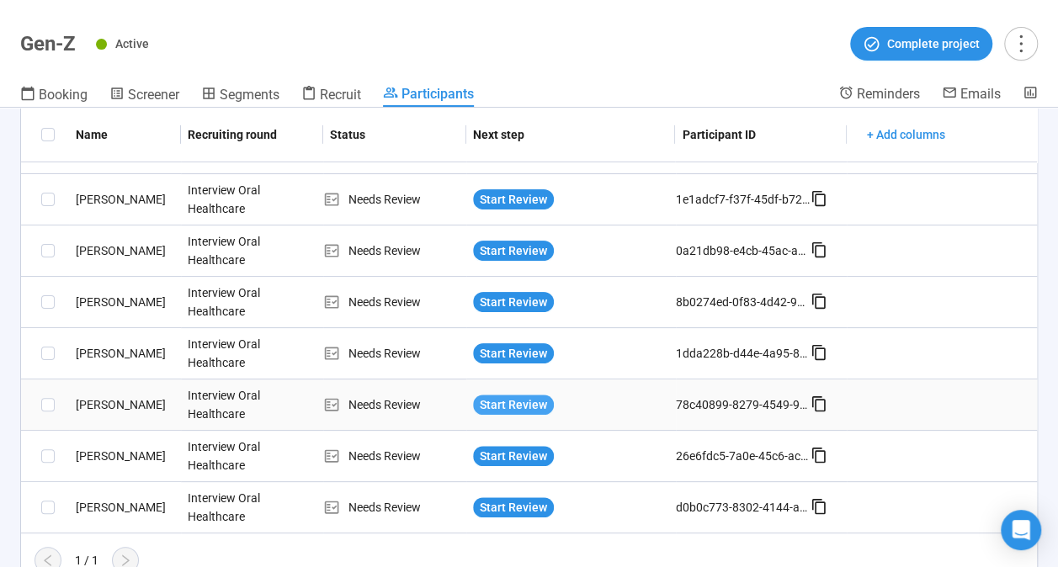
click at [518, 405] on span "Start Review" at bounding box center [513, 405] width 67 height 19
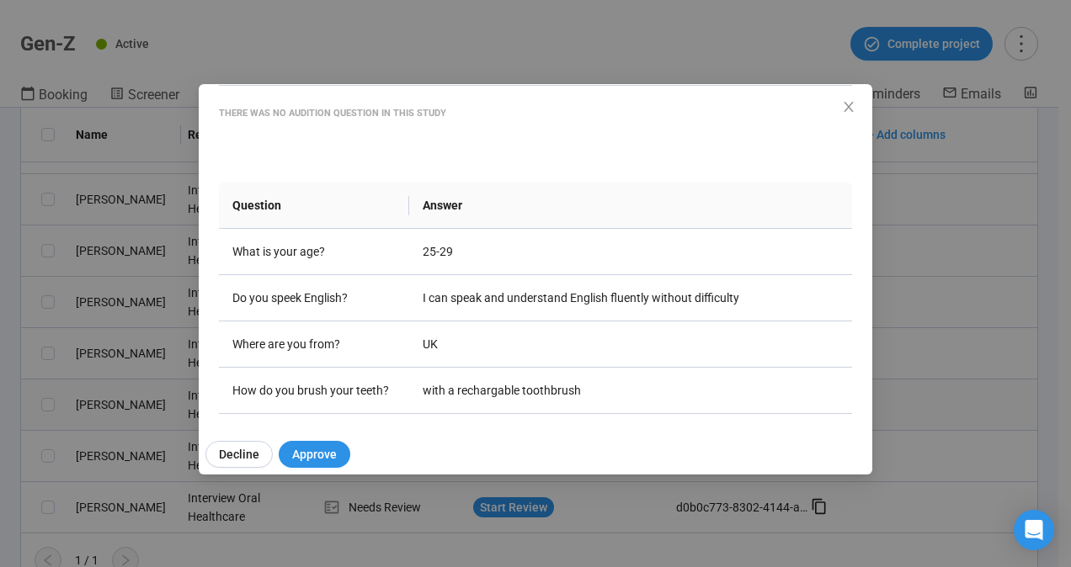
scroll to position [191, 0]
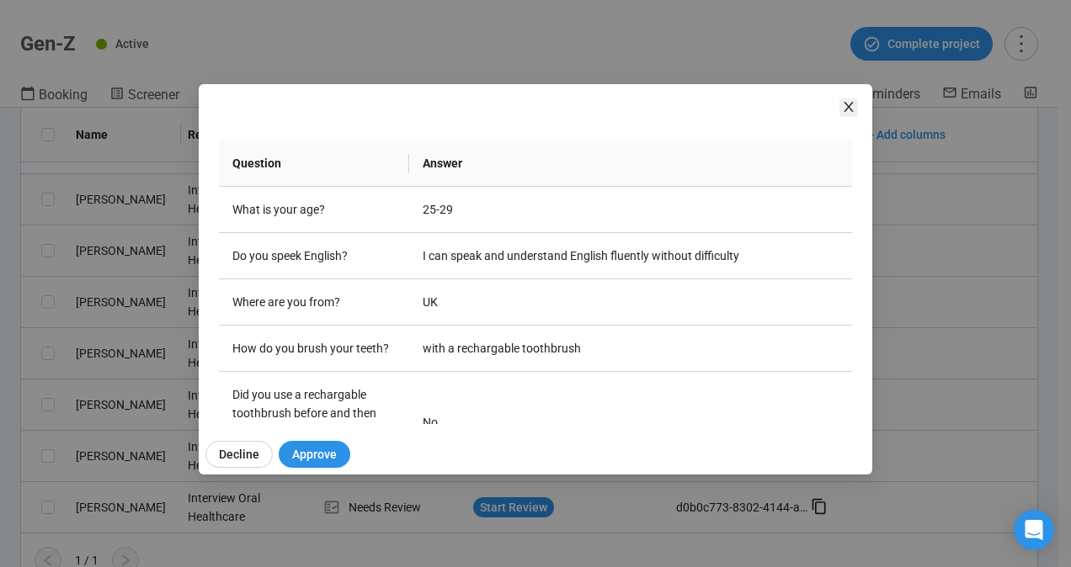
click at [853, 104] on icon "close" at bounding box center [848, 106] width 13 height 13
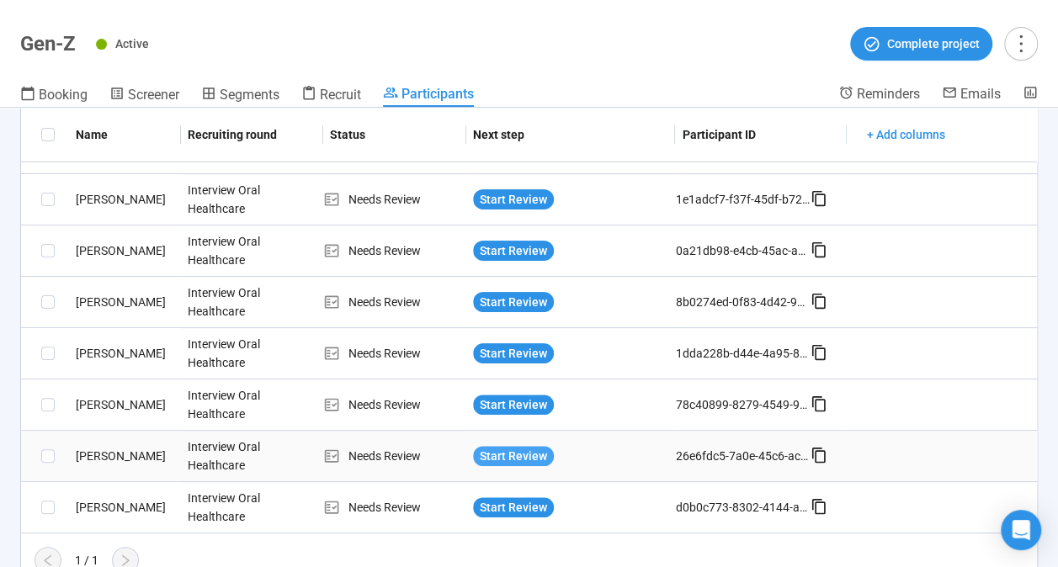
click at [498, 453] on span "Start Review" at bounding box center [513, 456] width 67 height 19
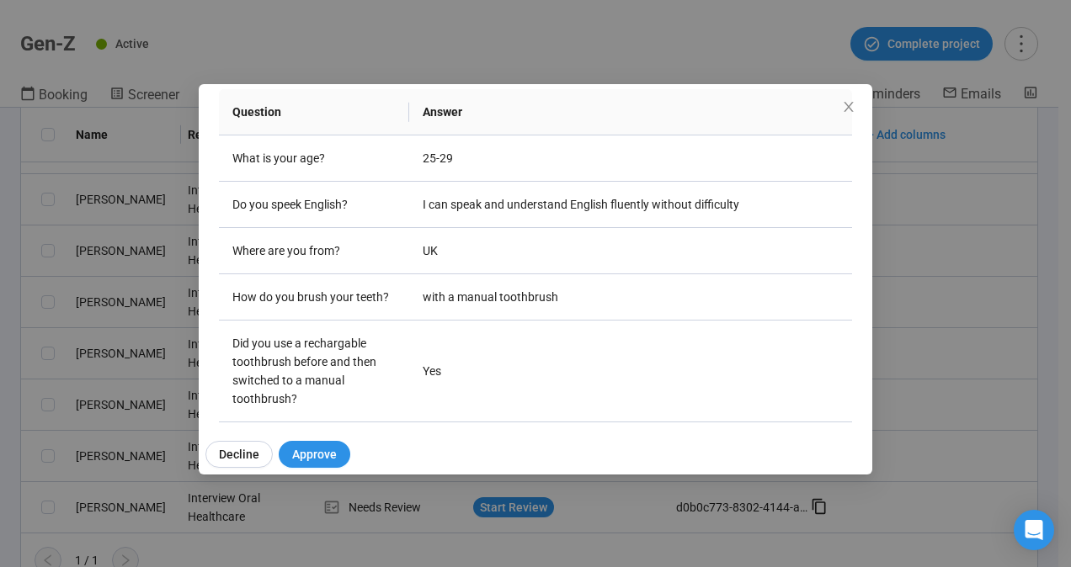
scroll to position [244, 0]
click at [852, 112] on icon "close" at bounding box center [848, 107] width 9 height 10
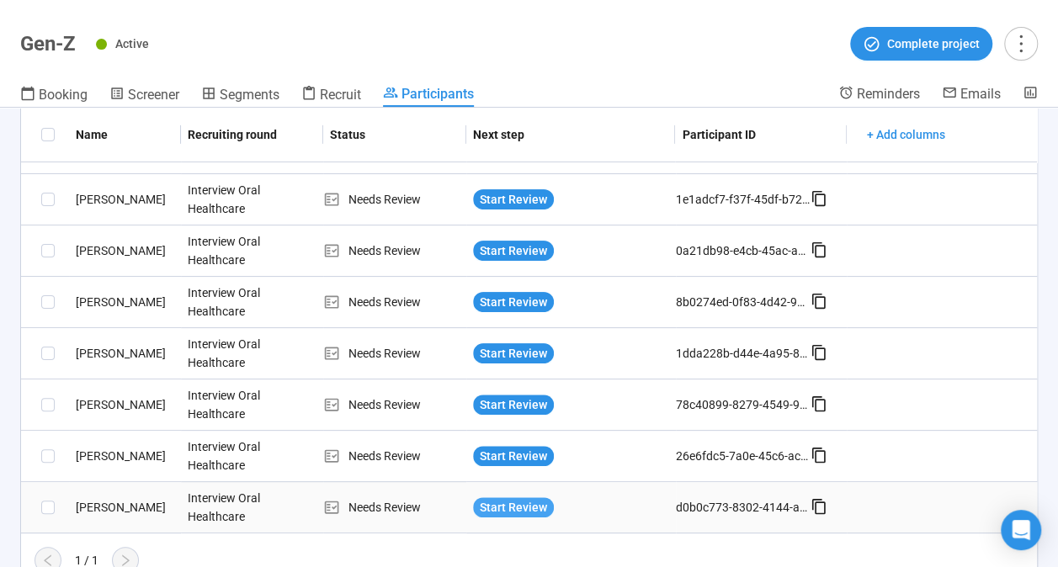
click at [495, 507] on span "Start Review" at bounding box center [513, 507] width 67 height 19
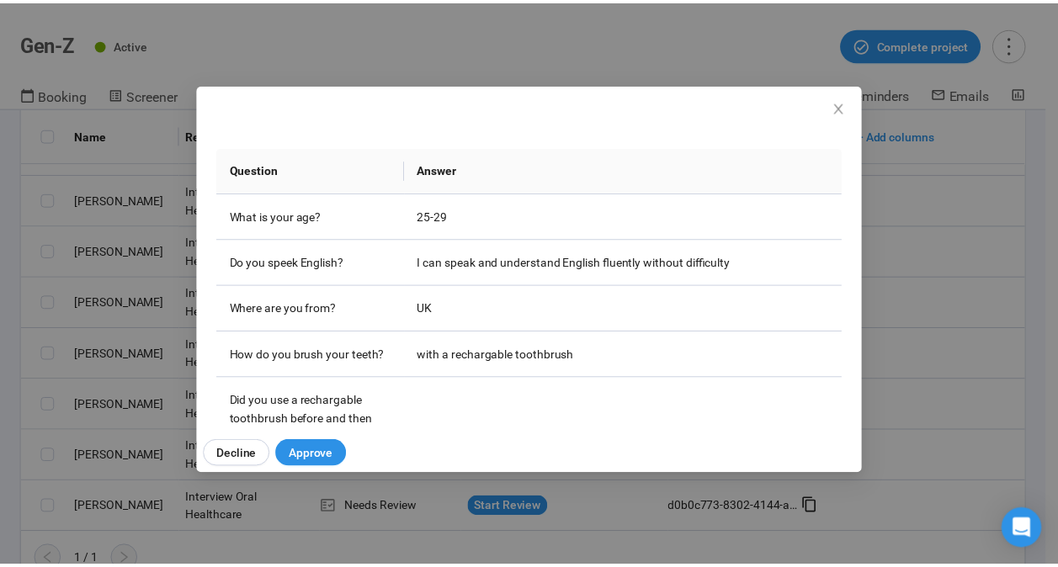
scroll to position [185, 0]
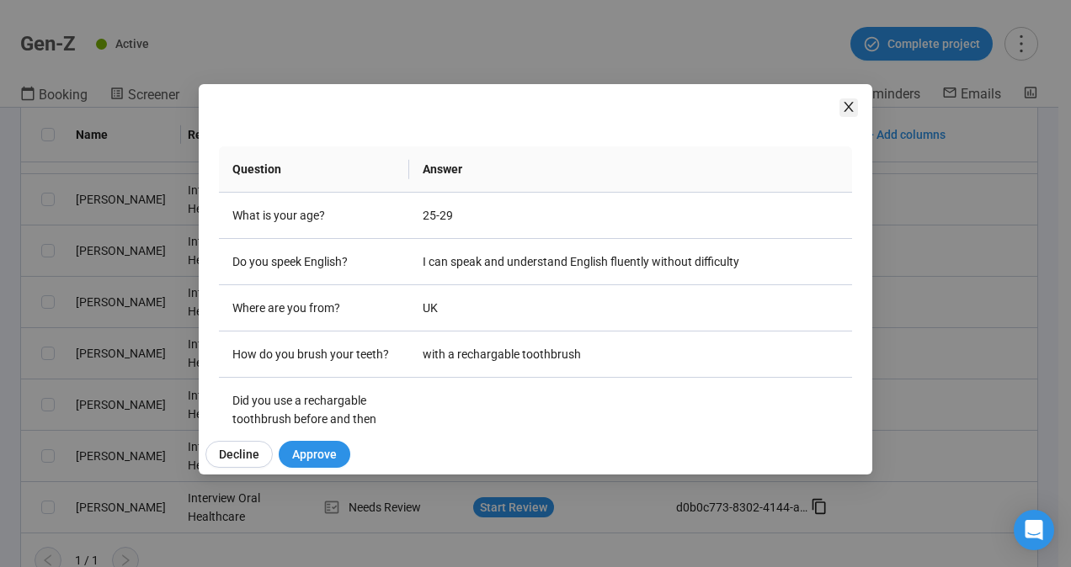
click at [856, 109] on span "Close" at bounding box center [848, 108] width 19 height 19
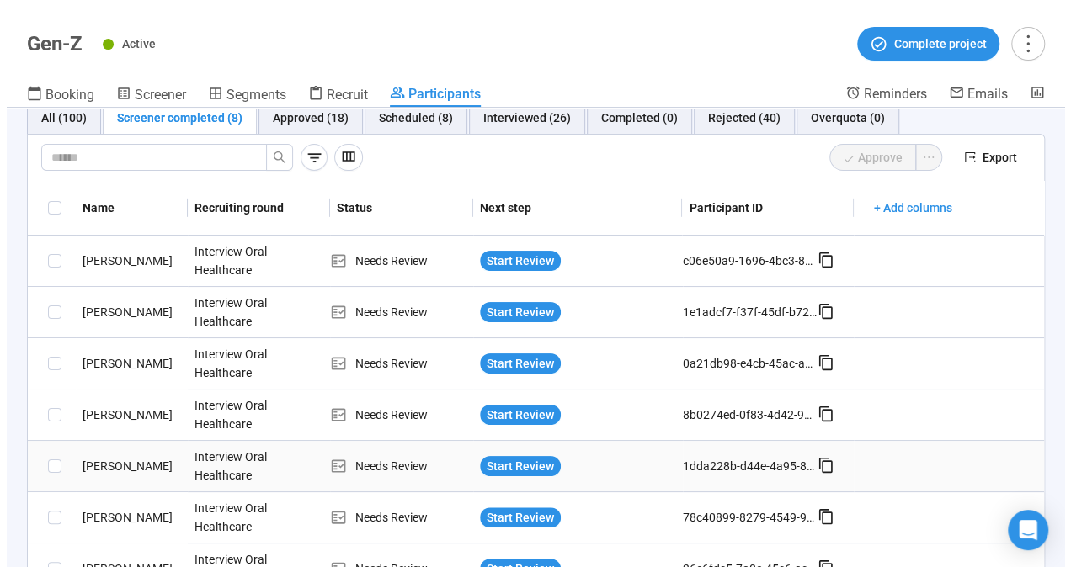
scroll to position [25, 0]
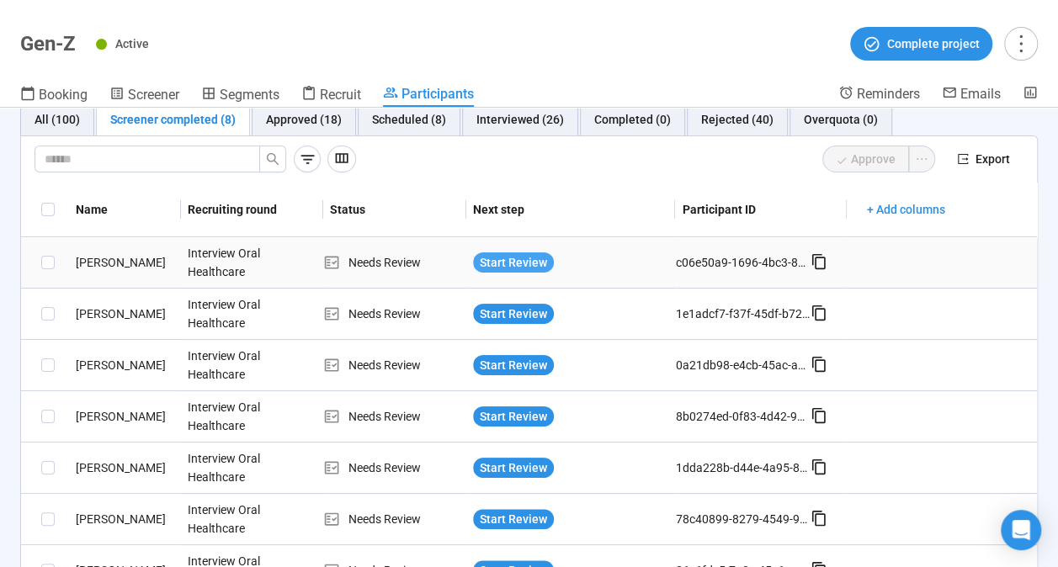
click at [512, 259] on span "Start Review" at bounding box center [513, 262] width 67 height 19
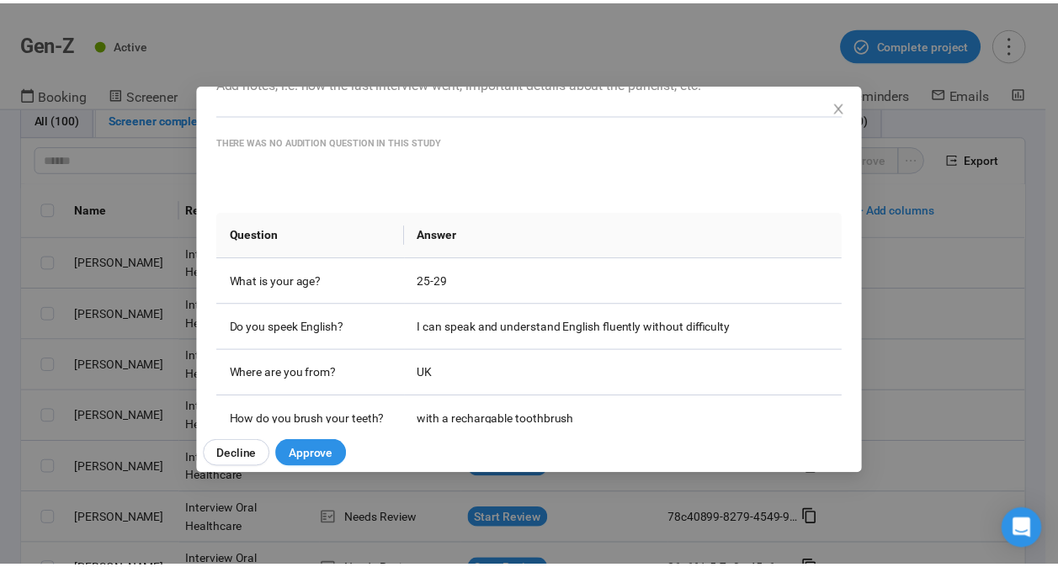
scroll to position [126, 0]
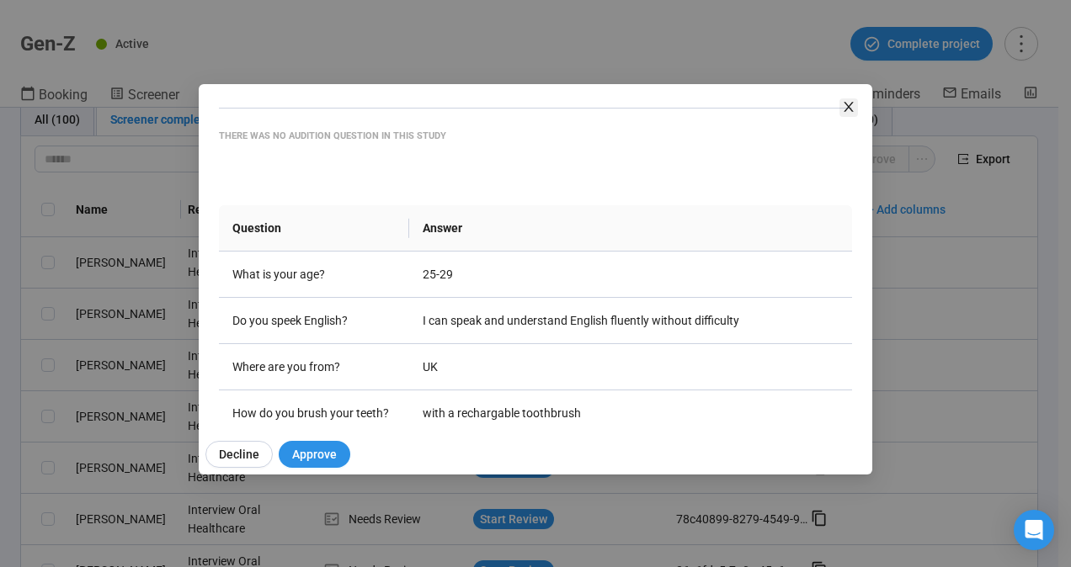
click at [845, 111] on icon "close" at bounding box center [848, 107] width 9 height 10
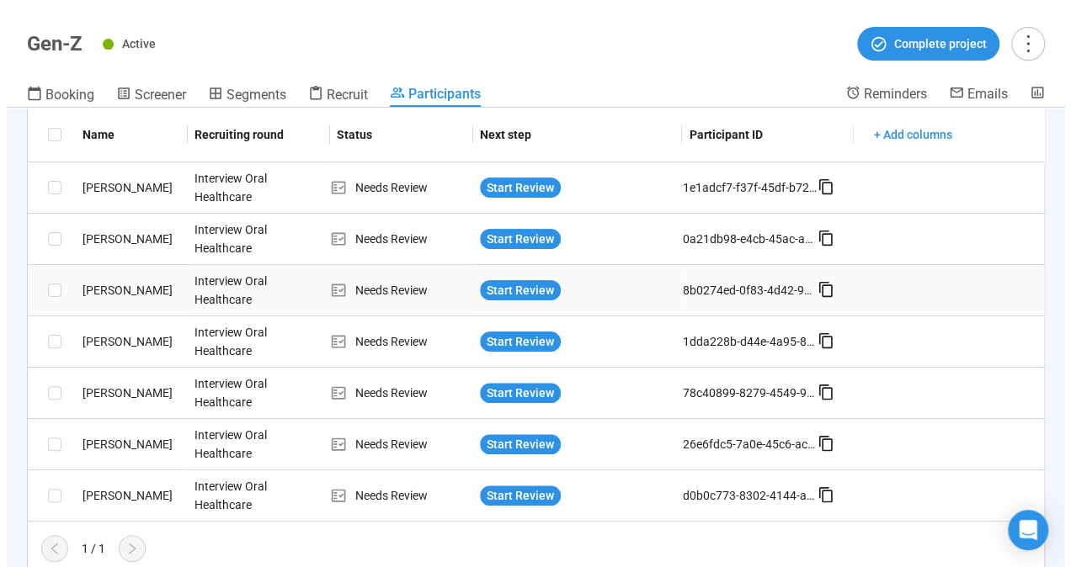
scroll to position [152, 0]
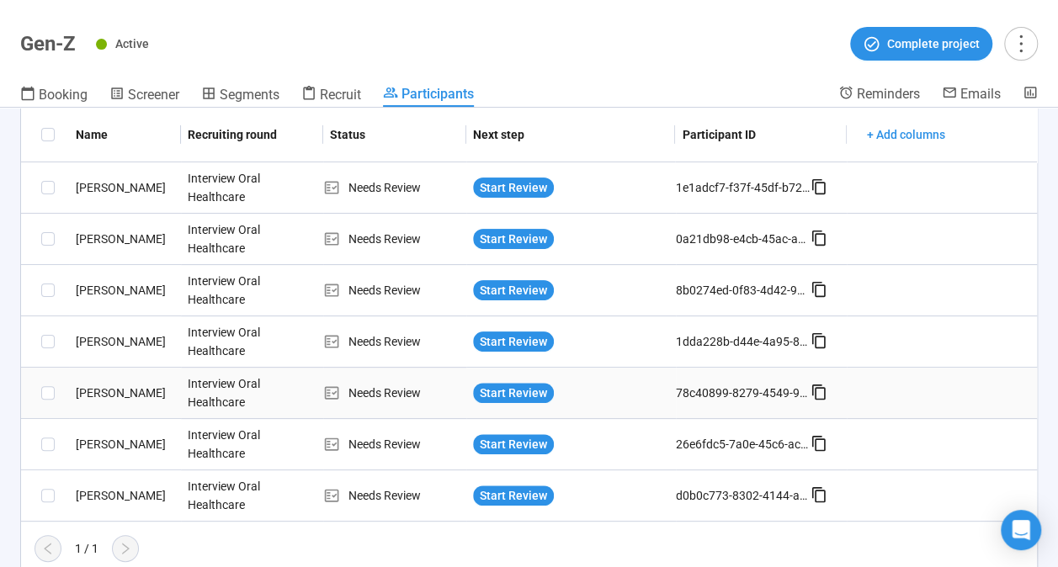
click at [501, 379] on div "Start Review" at bounding box center [571, 393] width 210 height 34
click at [509, 390] on span "Start Review" at bounding box center [513, 393] width 67 height 19
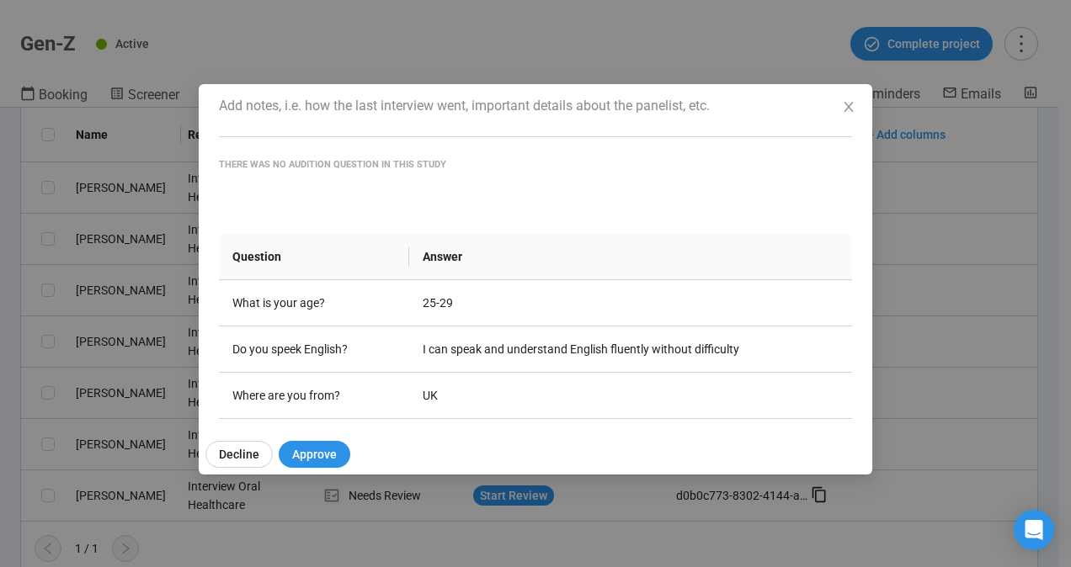
scroll to position [99, 0]
click at [852, 105] on icon "close" at bounding box center [848, 106] width 13 height 13
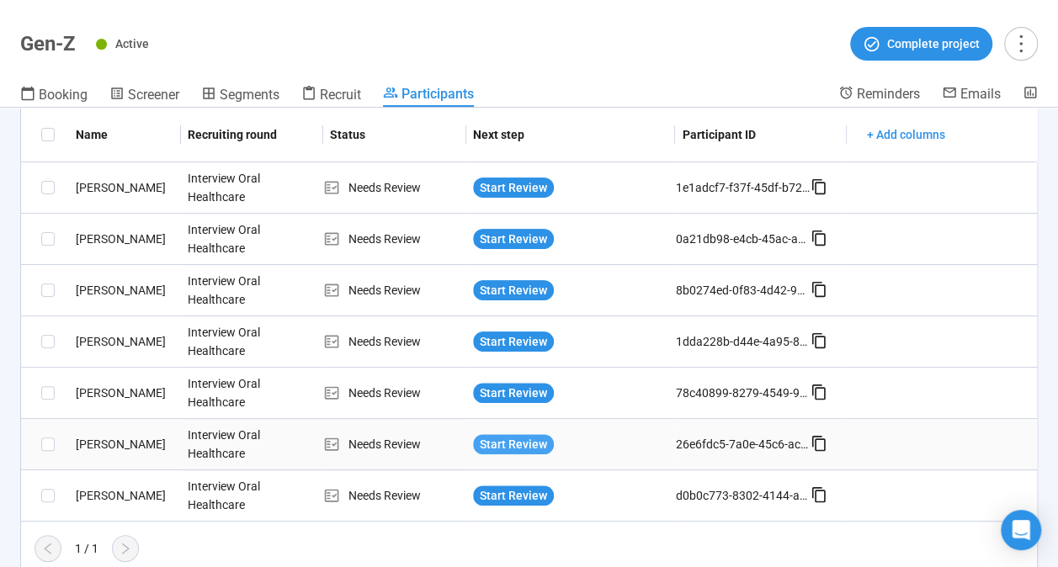
click at [502, 437] on span "Start Review" at bounding box center [513, 444] width 67 height 19
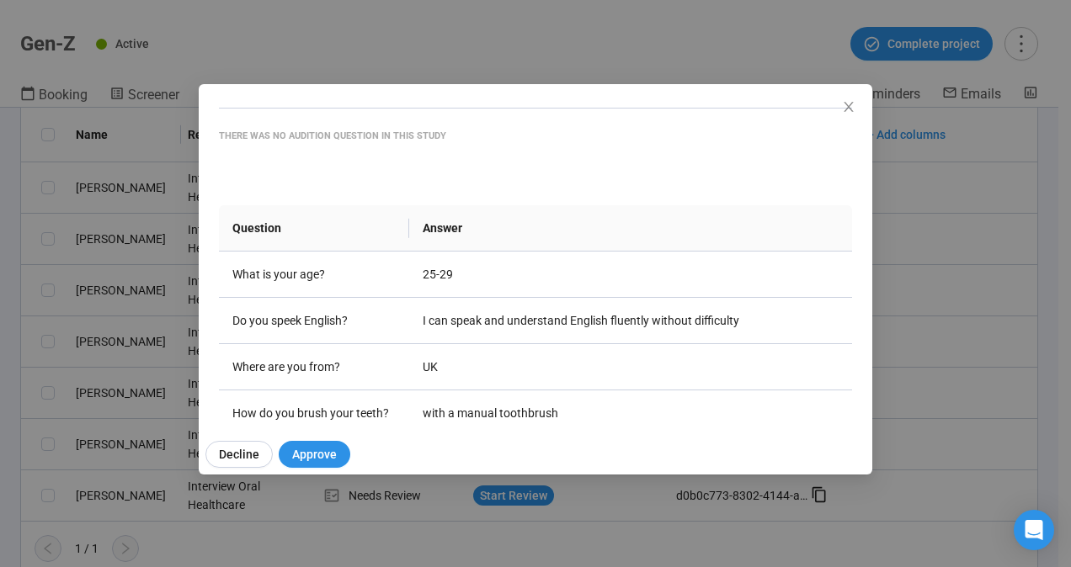
scroll to position [137, 0]
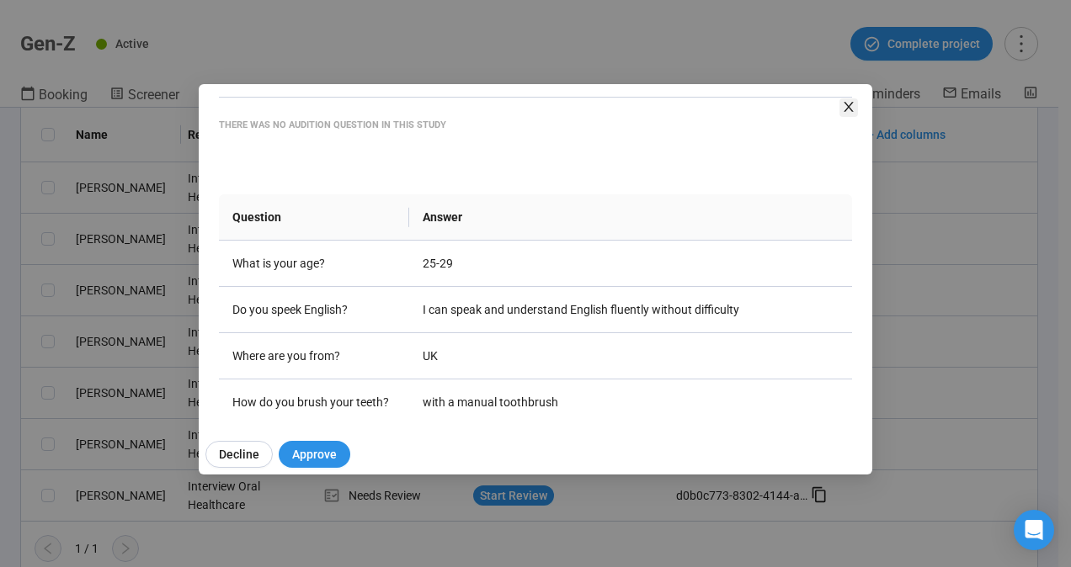
click at [845, 113] on icon "close" at bounding box center [848, 106] width 13 height 13
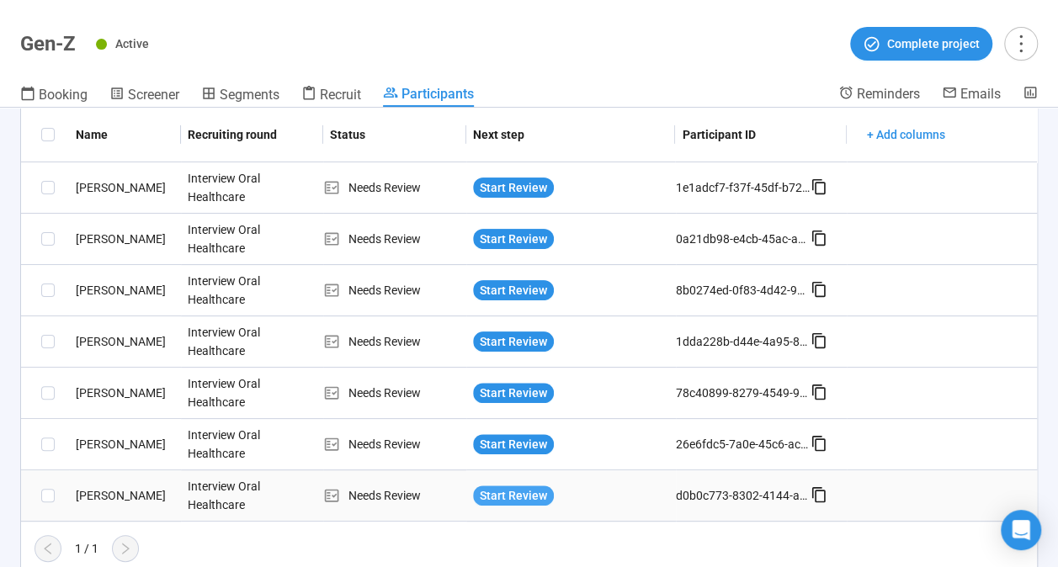
click at [494, 491] on span "Start Review" at bounding box center [513, 496] width 67 height 19
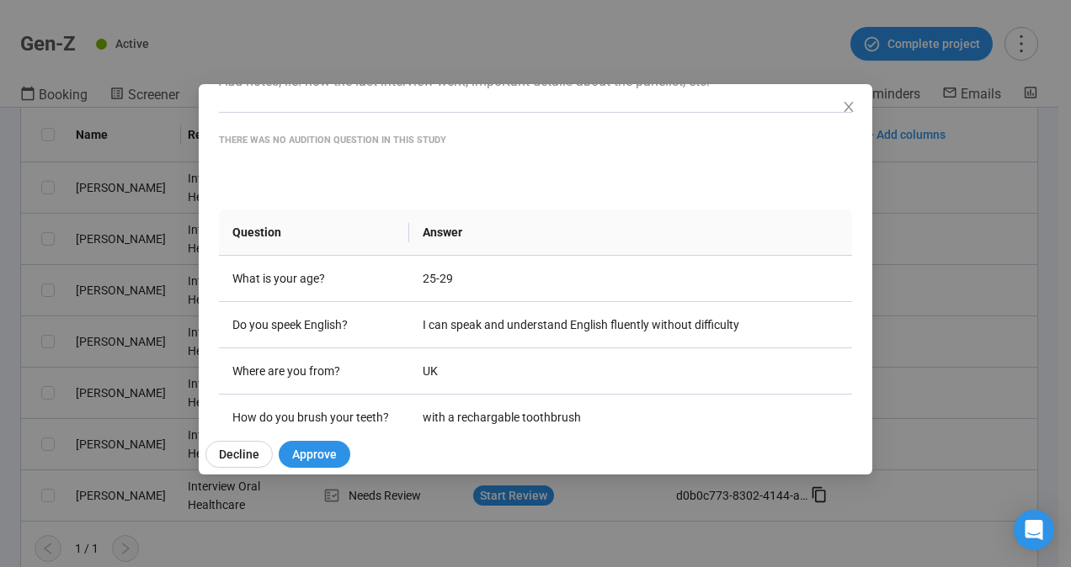
scroll to position [196, 0]
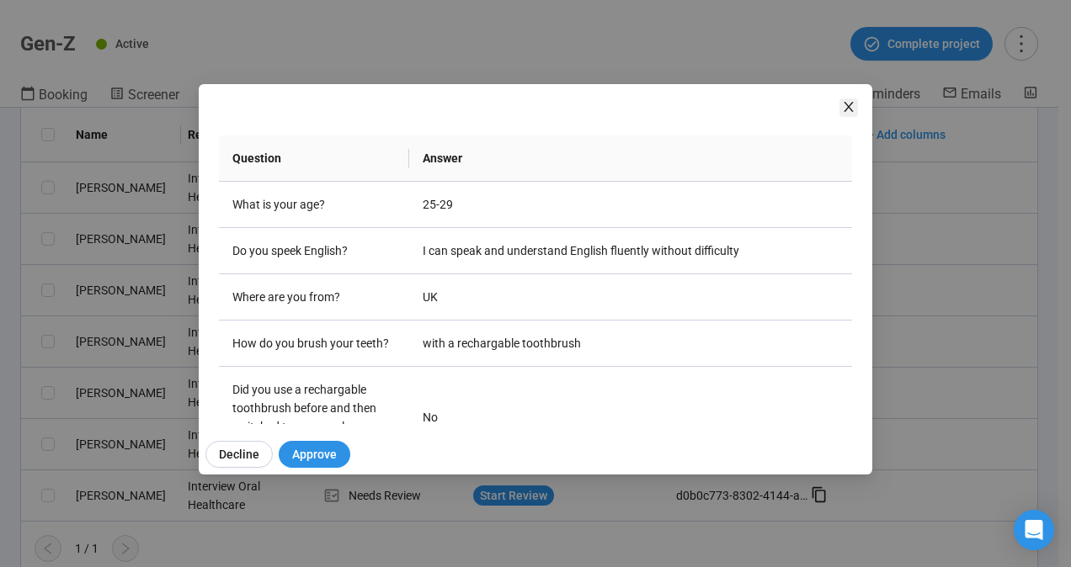
click at [850, 109] on icon "close" at bounding box center [848, 106] width 13 height 13
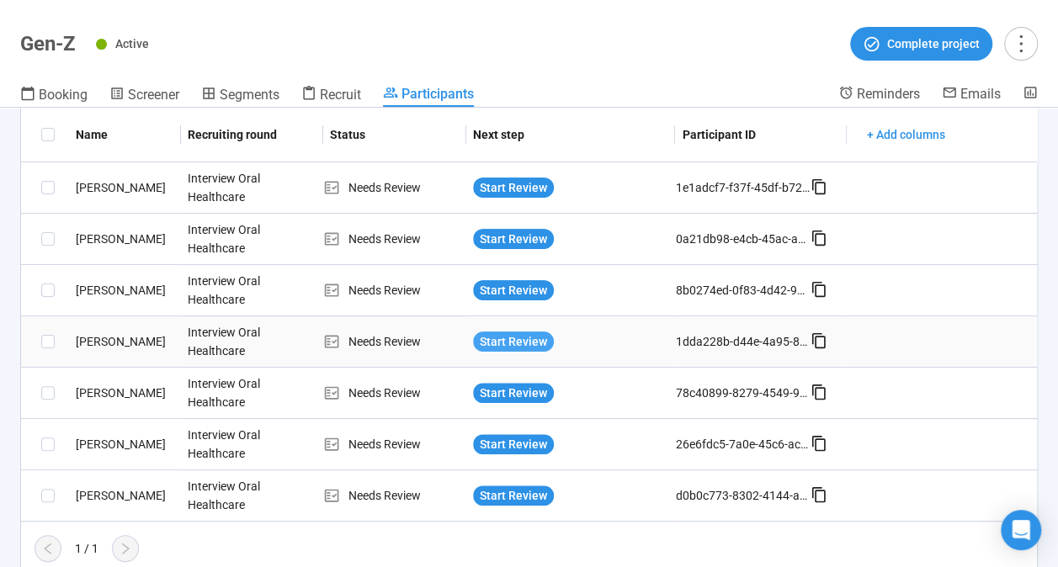
click at [496, 335] on span "Start Review" at bounding box center [513, 342] width 67 height 19
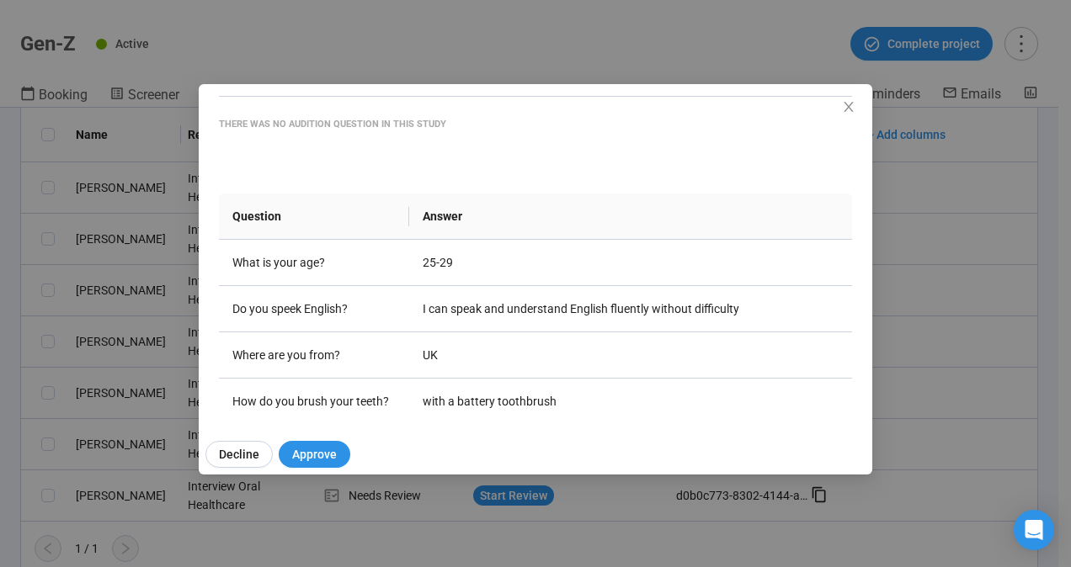
scroll to position [152, 0]
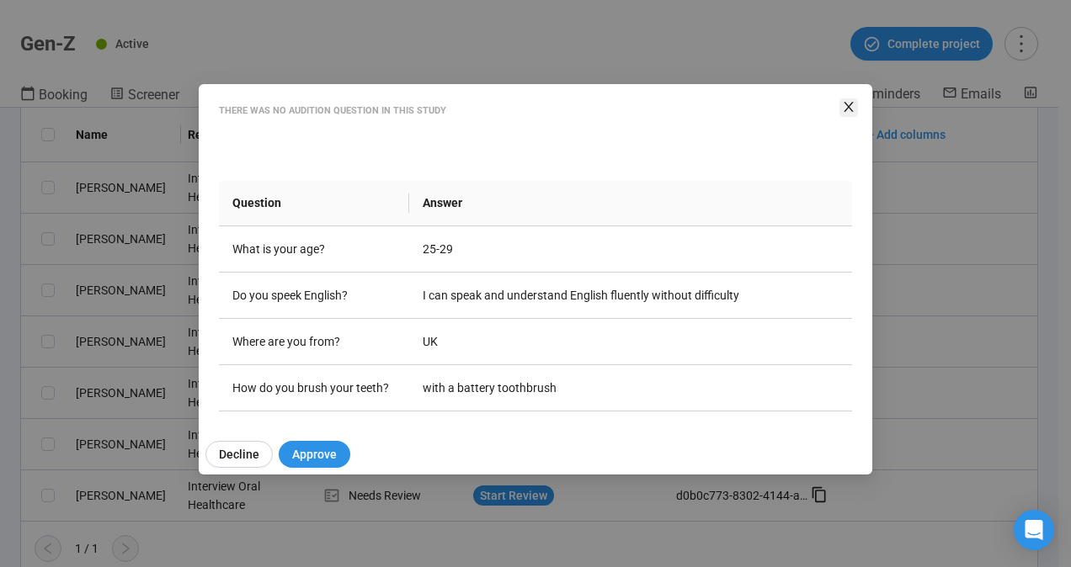
click at [854, 108] on icon "close" at bounding box center [848, 106] width 13 height 13
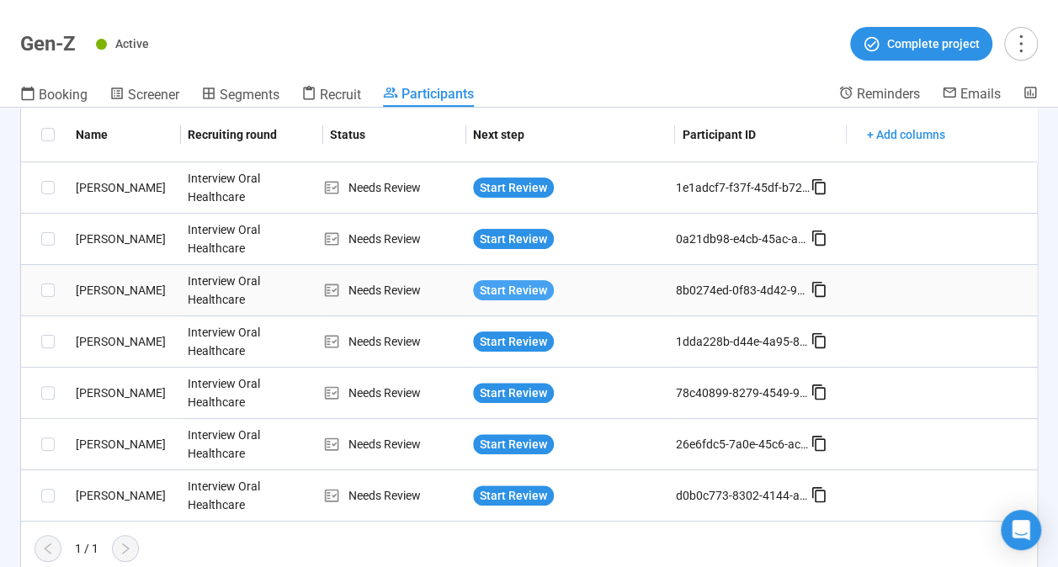
click at [507, 286] on span "Start Review" at bounding box center [513, 290] width 67 height 19
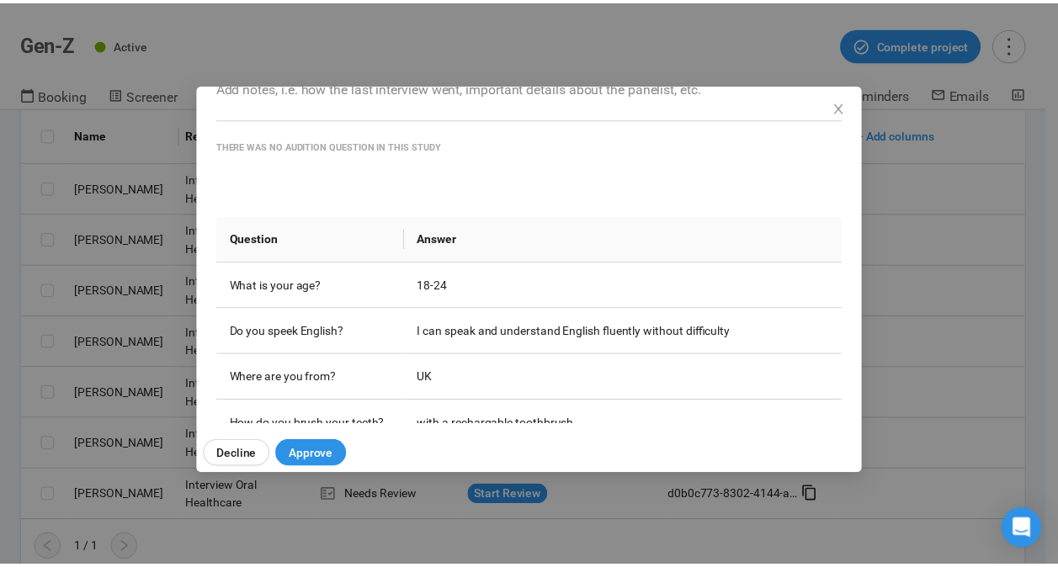
scroll to position [116, 0]
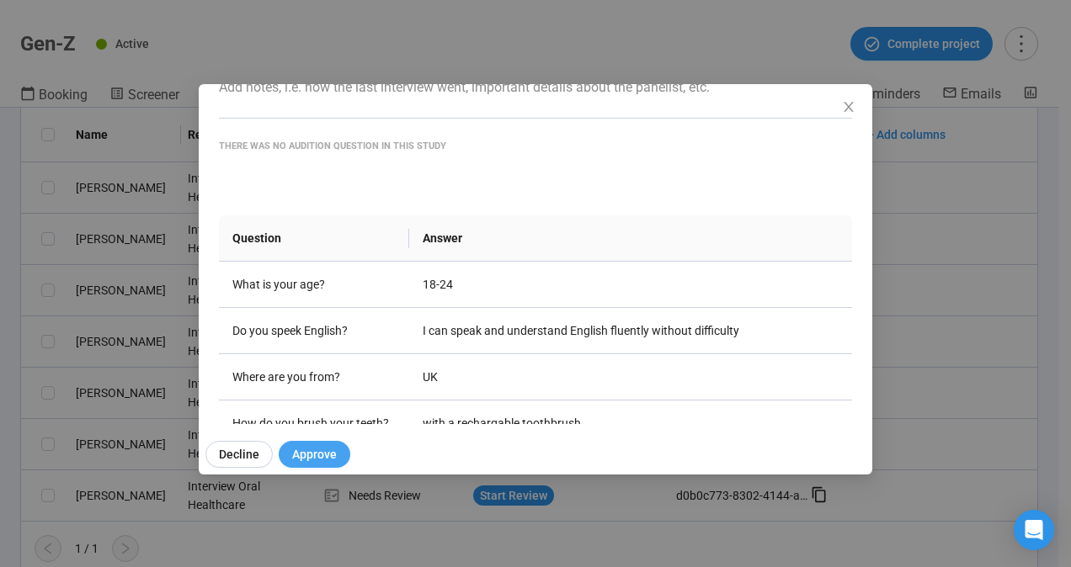
click at [322, 455] on span "Approve" at bounding box center [314, 454] width 45 height 19
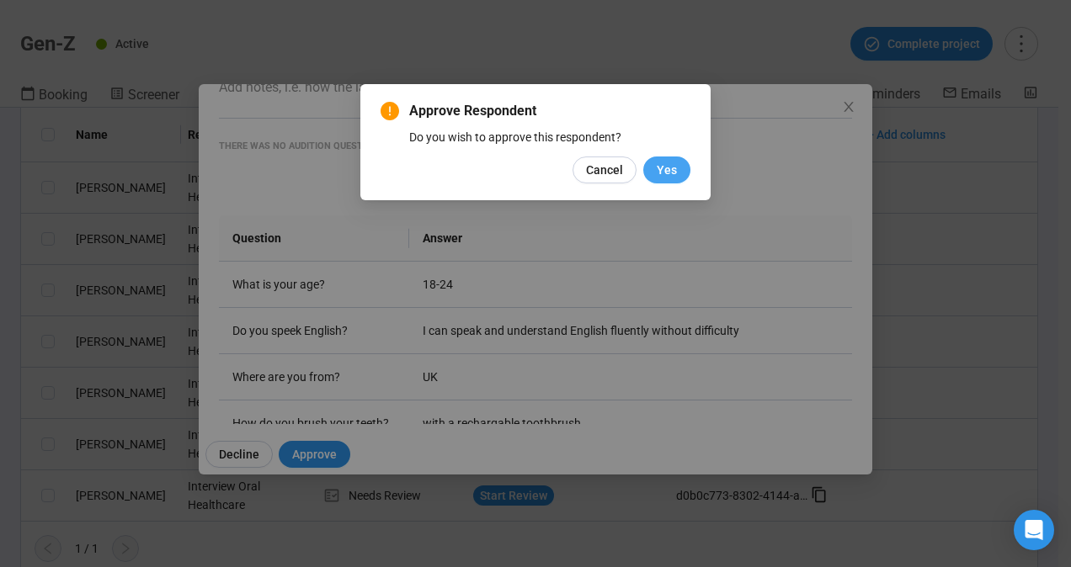
click at [658, 178] on span "Yes" at bounding box center [667, 170] width 20 height 19
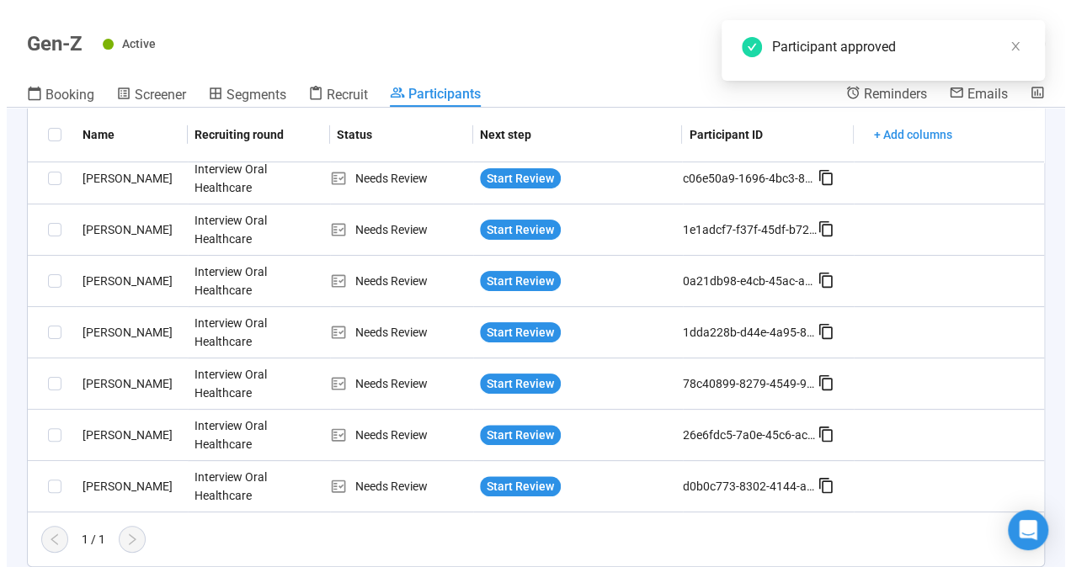
scroll to position [106, 0]
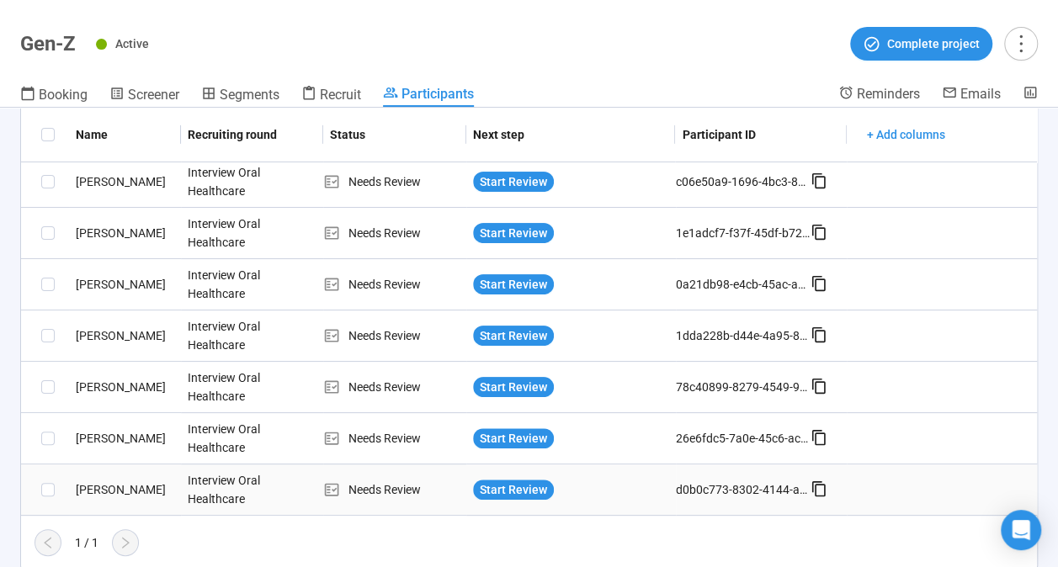
click at [492, 502] on div "Start Review" at bounding box center [571, 490] width 210 height 34
click at [492, 495] on span "Start Review" at bounding box center [513, 490] width 67 height 19
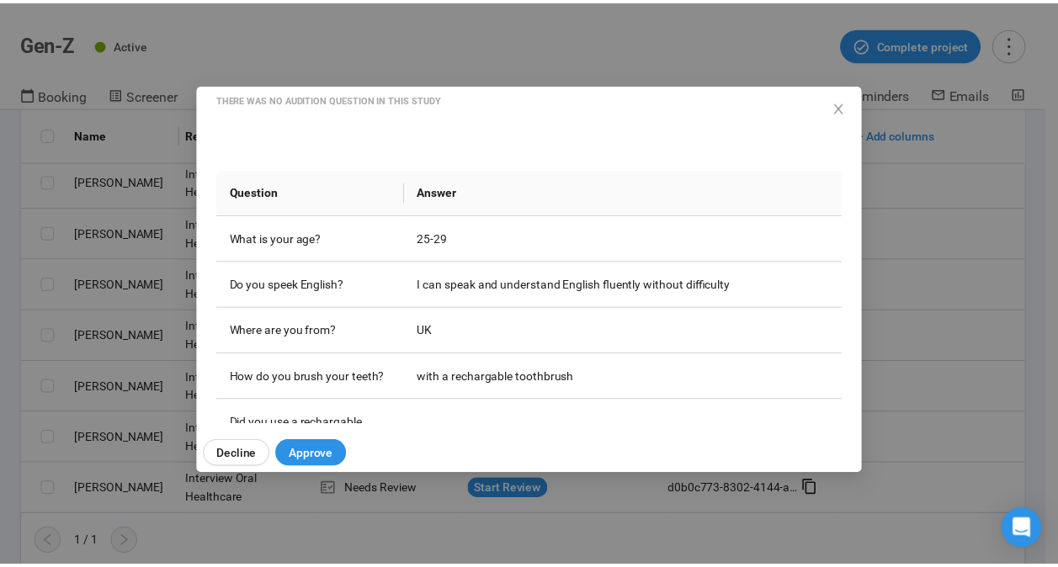
scroll to position [169, 0]
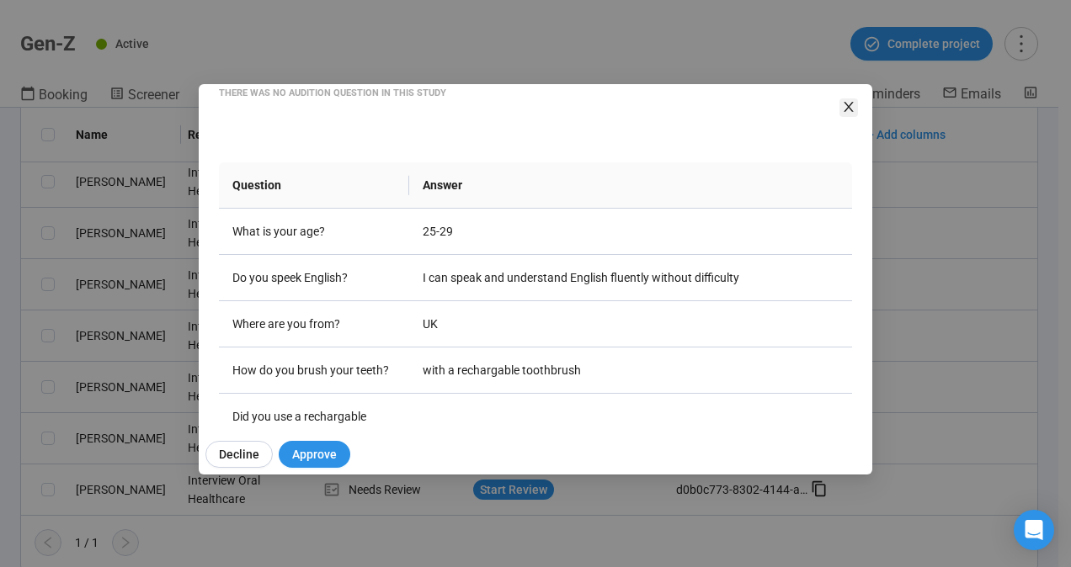
click at [849, 113] on icon "close" at bounding box center [848, 106] width 13 height 13
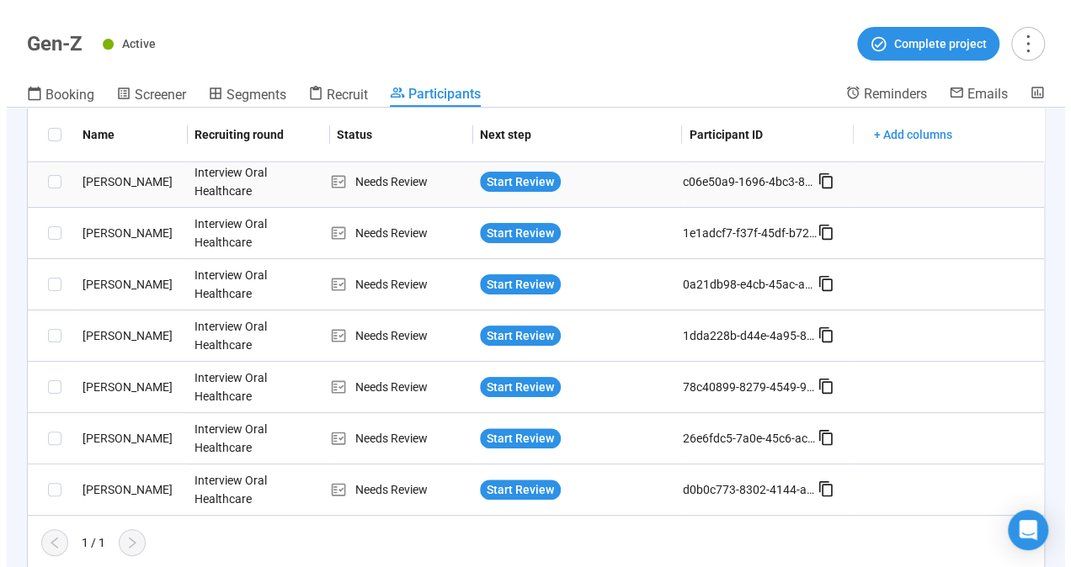
scroll to position [22, 0]
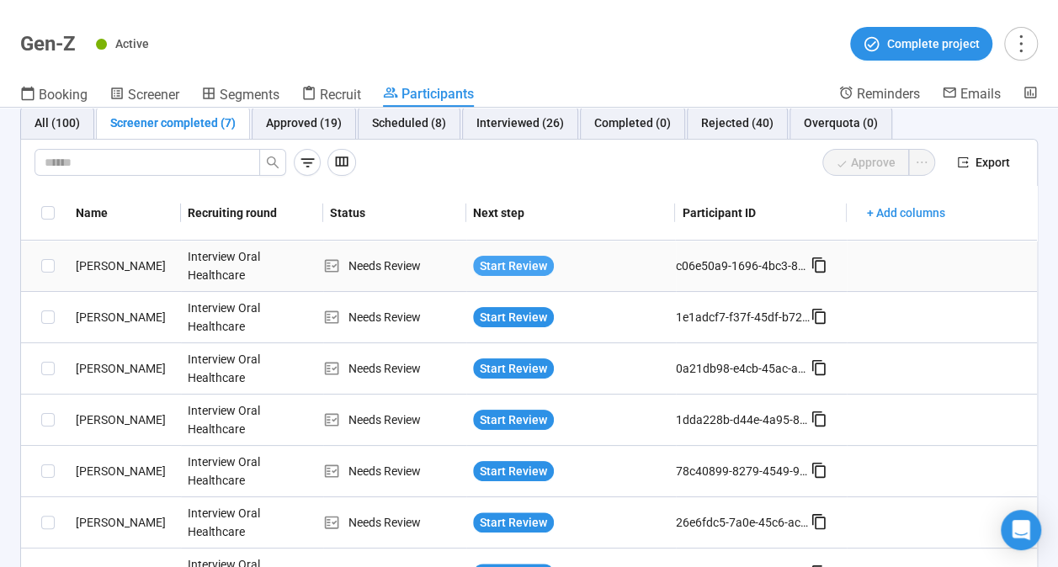
click at [529, 269] on span "Start Review" at bounding box center [513, 266] width 67 height 19
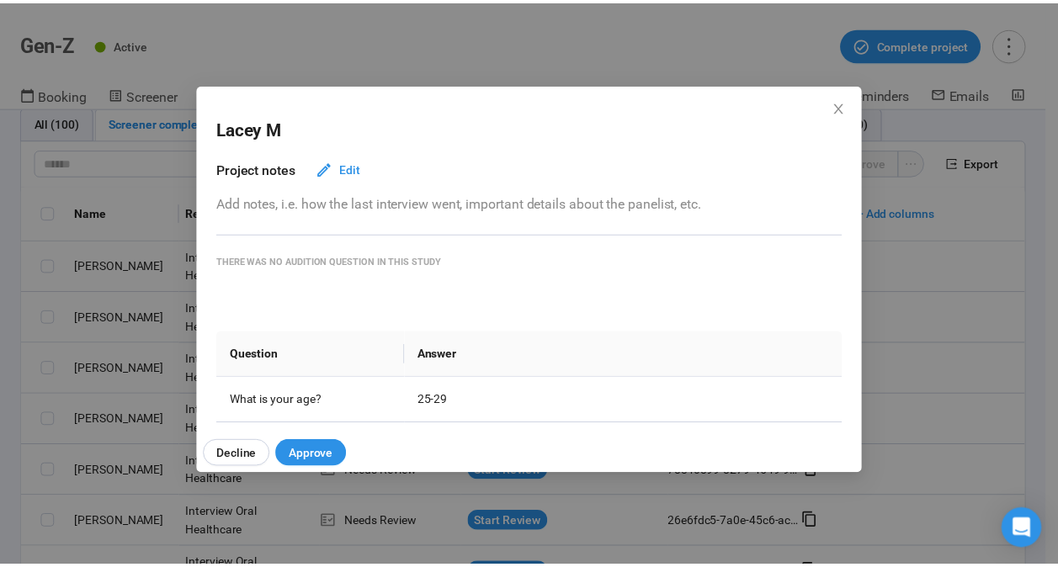
scroll to position [112, 0]
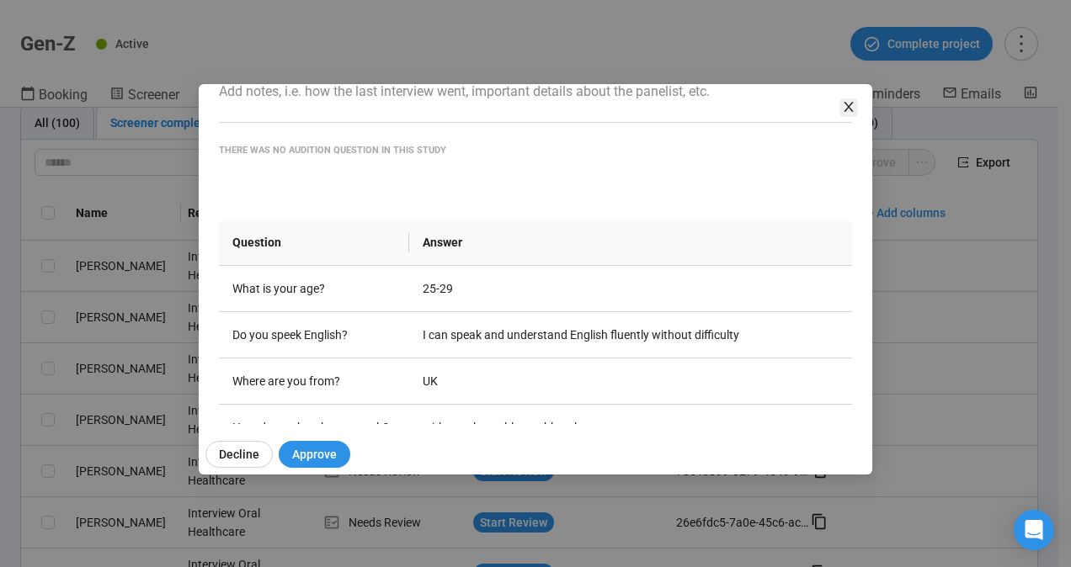
click at [843, 111] on icon "close" at bounding box center [848, 106] width 13 height 13
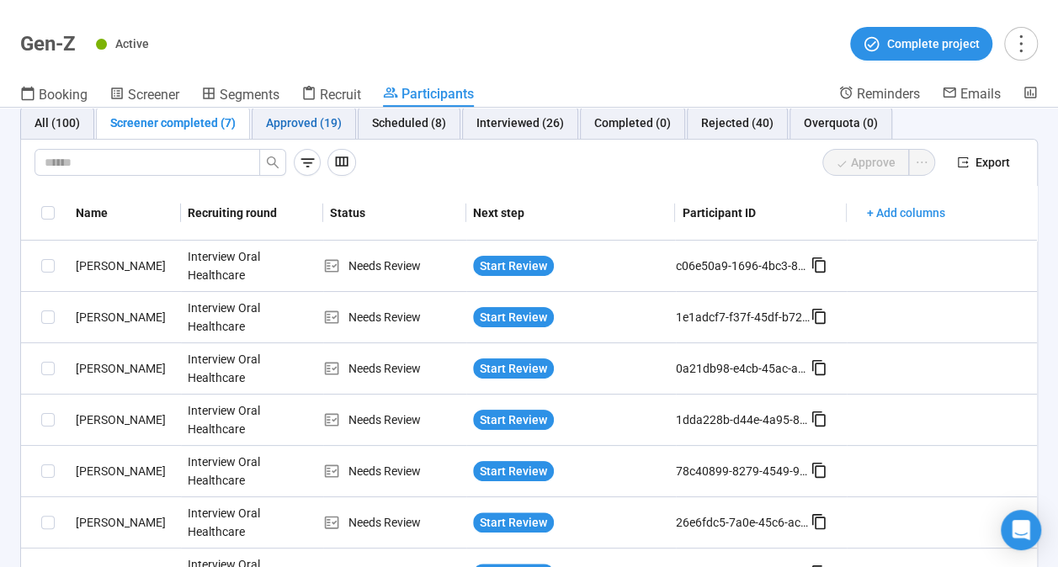
click at [293, 118] on div "Approved (19)" at bounding box center [304, 123] width 76 height 19
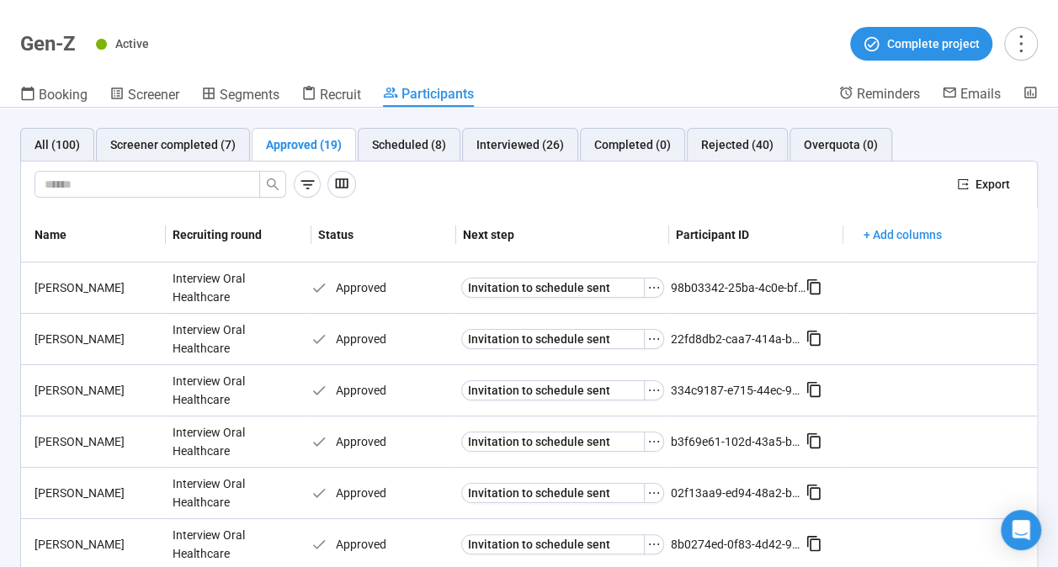
scroll to position [0, 0]
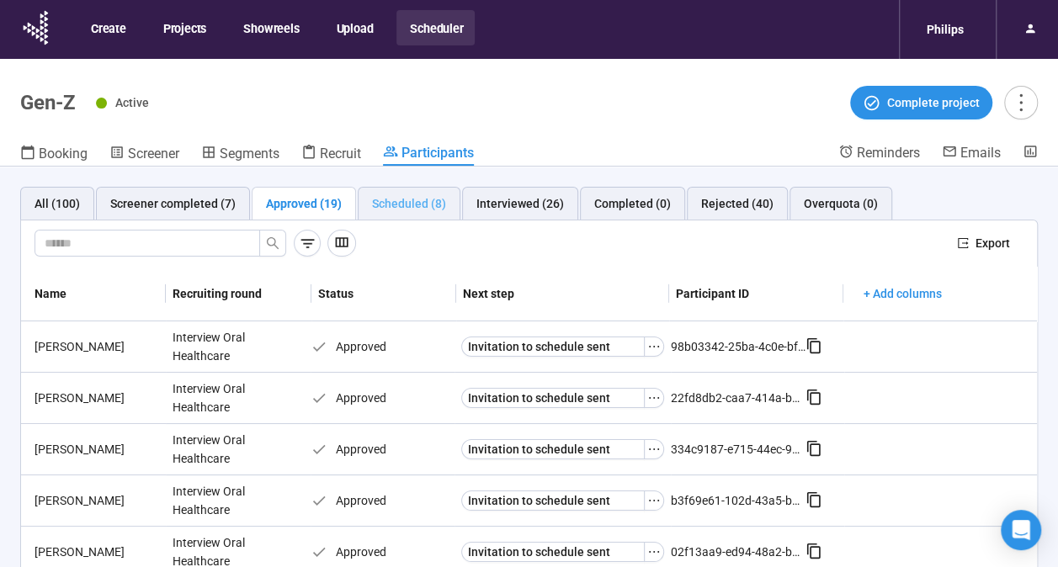
click at [401, 191] on div "Scheduled (8)" at bounding box center [409, 204] width 103 height 34
